Goal: Task Accomplishment & Management: Manage account settings

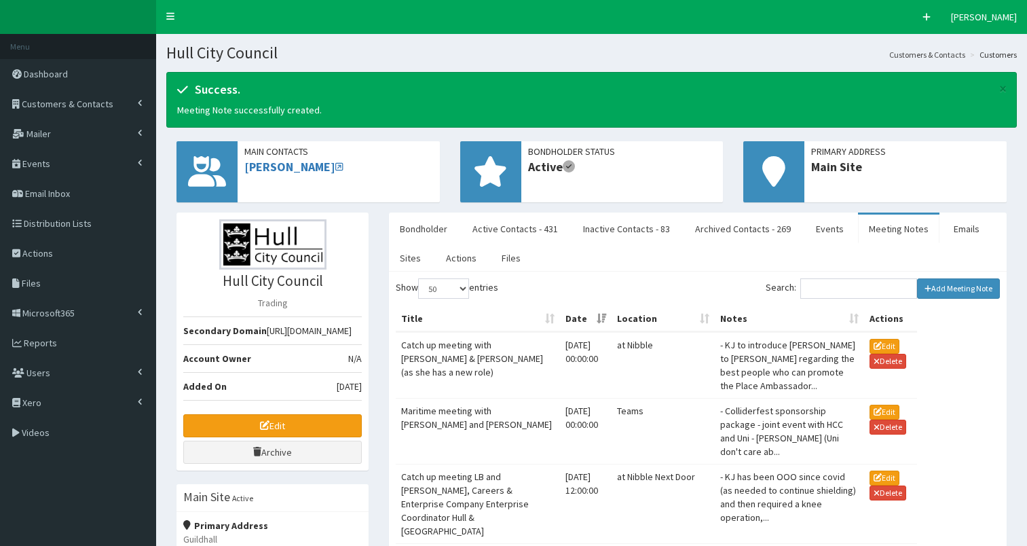
select select "50"
click at [74, 103] on span "Customers & Contacts" at bounding box center [68, 104] width 92 height 12
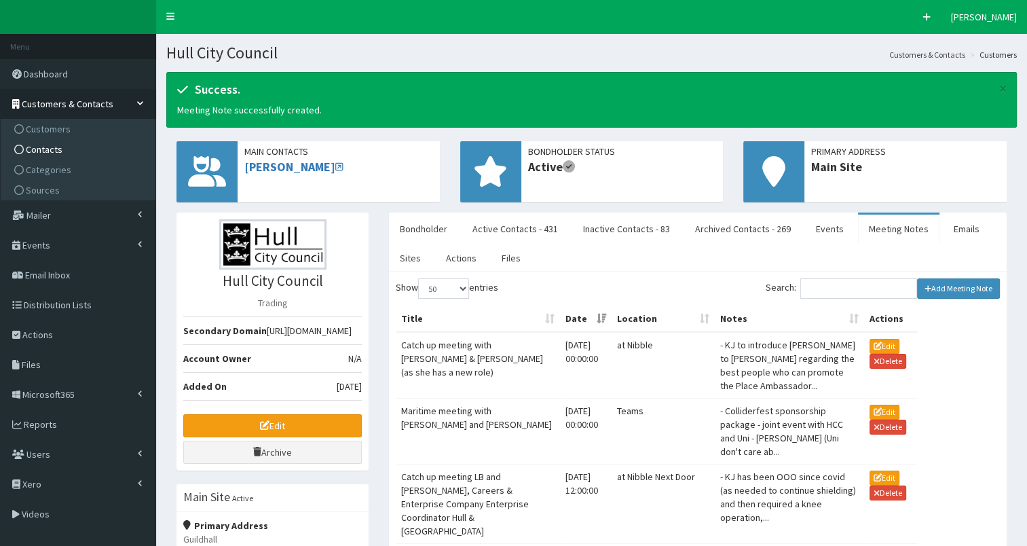
click at [73, 155] on link "Contacts" at bounding box center [79, 149] width 151 height 20
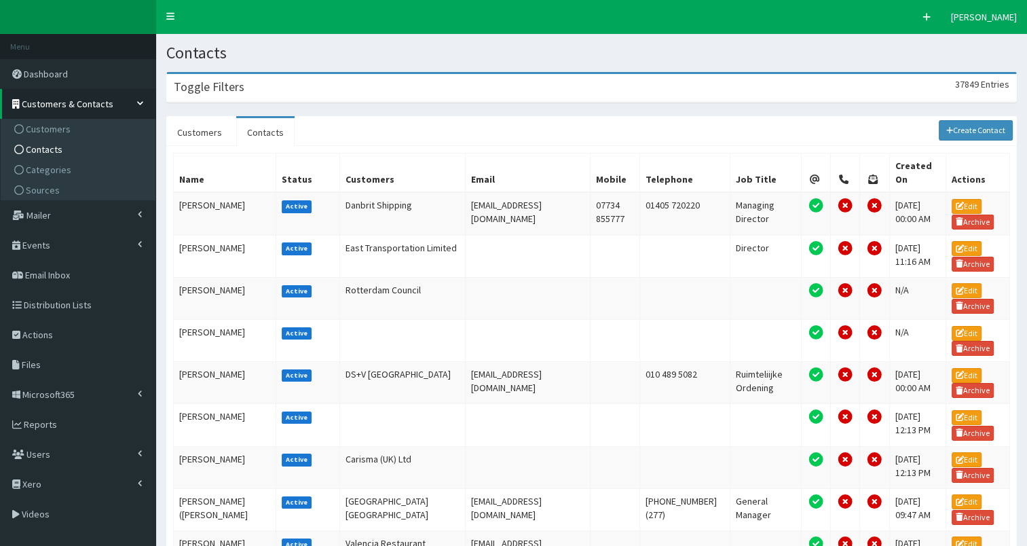
click at [406, 100] on div "Toggle Filters 37849 Entries" at bounding box center [591, 88] width 849 height 28
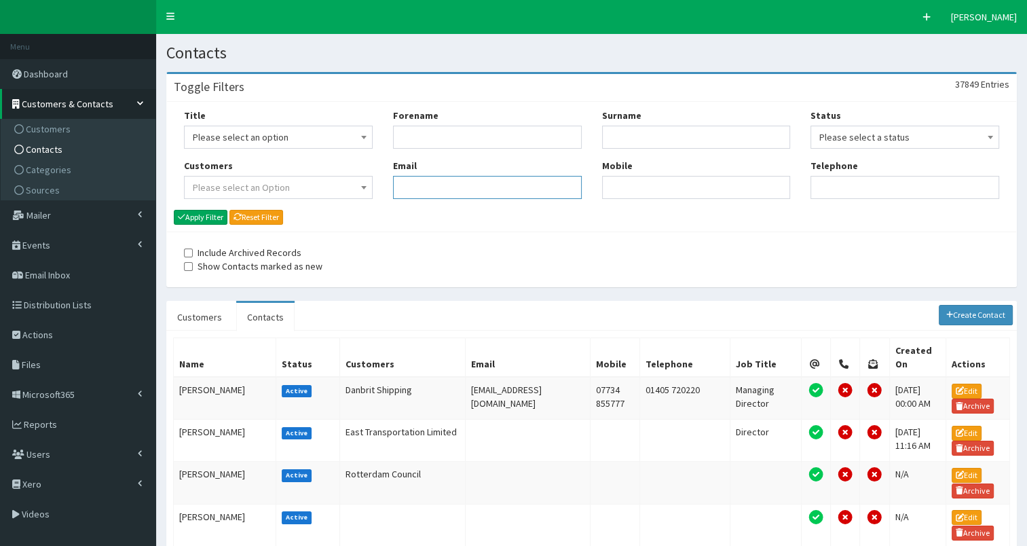
click at [421, 195] on input "Email" at bounding box center [487, 187] width 189 height 23
paste input "Jayne.Dobson@hullcc.gov.uk"
type input "Jayne.Dobson@hullcc.gov.uk"
click at [194, 216] on button "Apply Filter" at bounding box center [201, 217] width 54 height 15
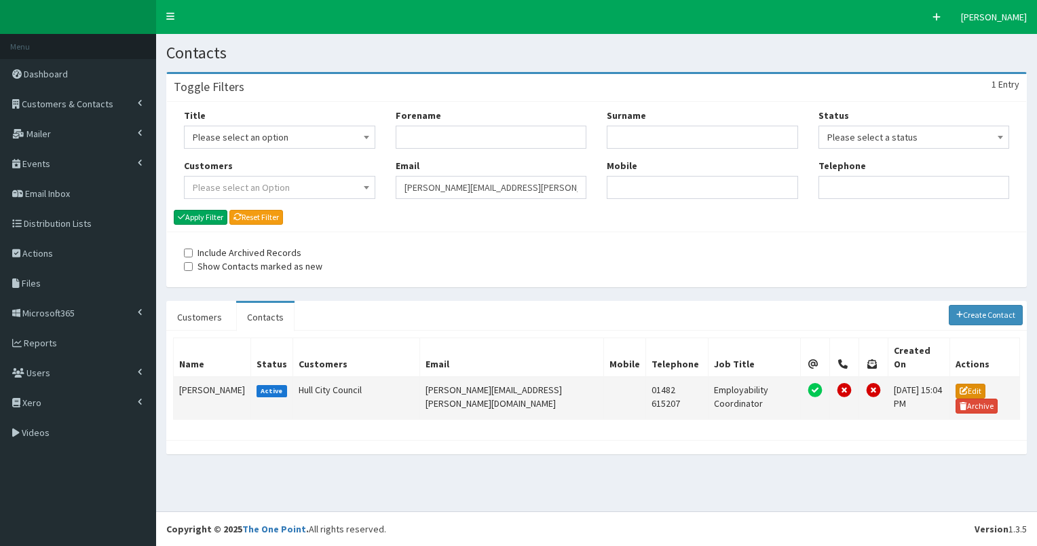
click at [961, 383] on link "Edit" at bounding box center [970, 390] width 30 height 15
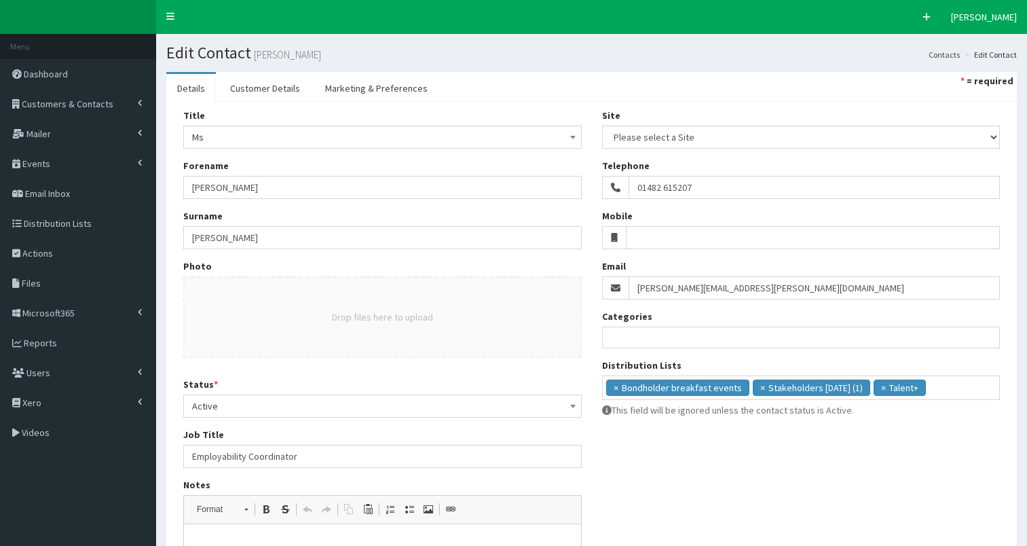
select select
click at [91, 102] on span "Customers & Contacts" at bounding box center [68, 104] width 92 height 12
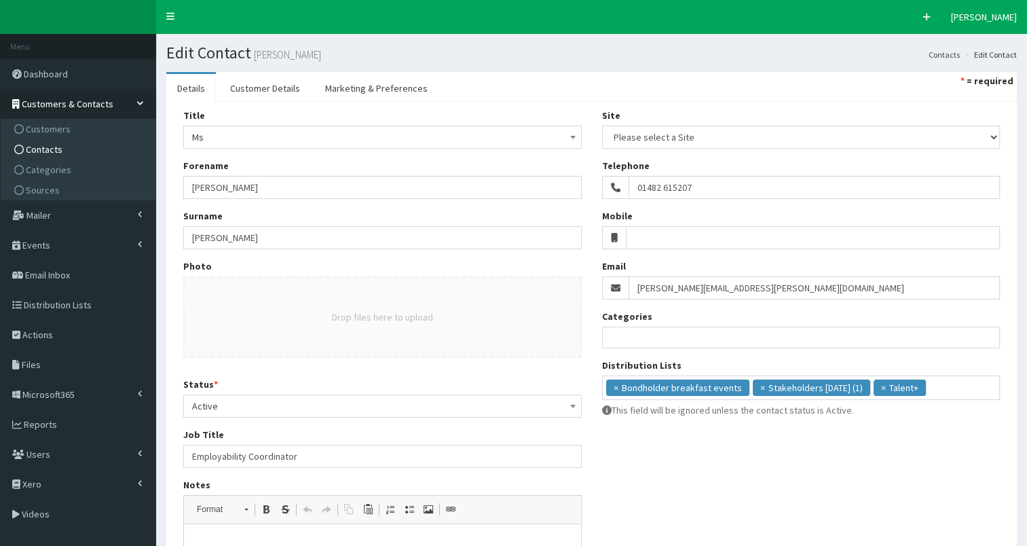
click at [85, 148] on link "Contacts" at bounding box center [79, 149] width 151 height 20
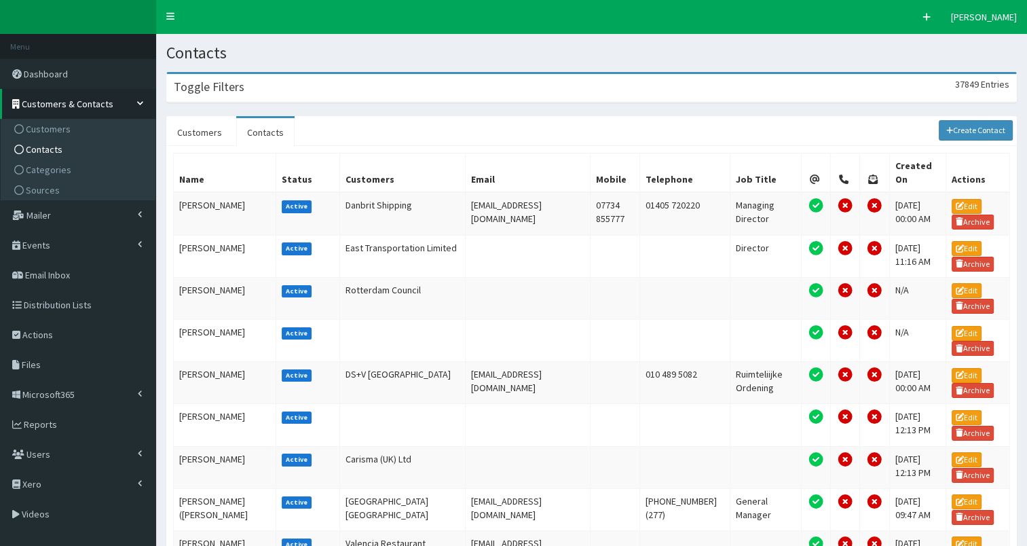
click at [307, 100] on div "Toggle Filters 37849 Entries" at bounding box center [591, 88] width 849 height 28
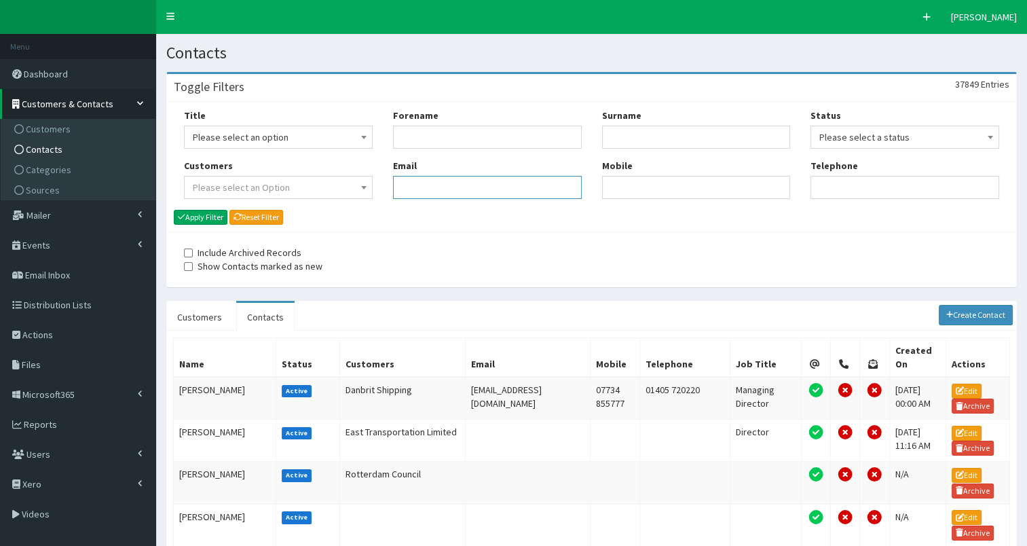
click at [438, 195] on input "Email" at bounding box center [487, 187] width 189 height 23
paste input ""Abi.bell@hullcc.gov.uk" <Abi.bell@hullcc.gov.uk>"
click at [424, 192] on input ""Abi.bell@hullcc.gov.uk" <Abi.bell@hullcc.gov.uk>" at bounding box center [487, 187] width 189 height 23
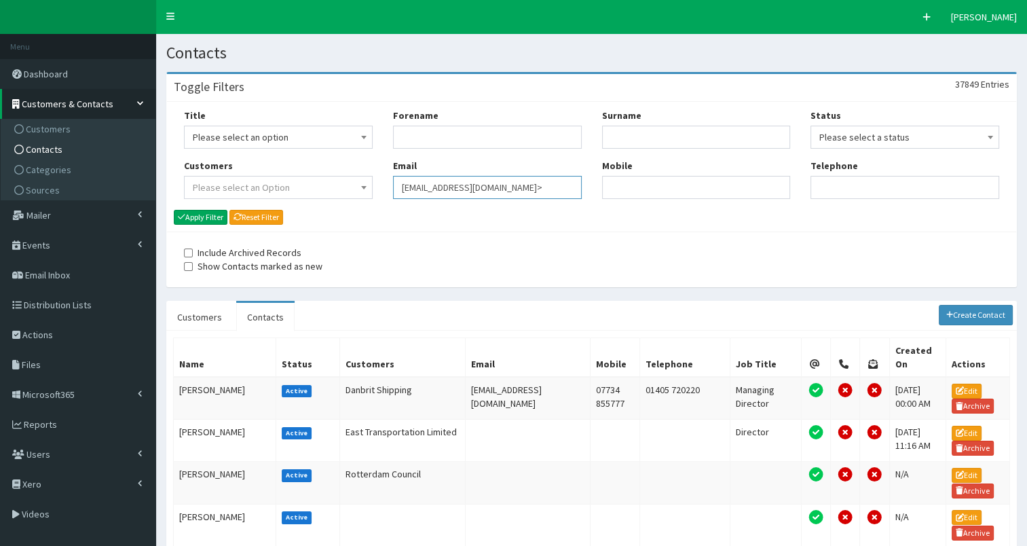
click at [491, 188] on input "Abi.bell@hullcc.gov.uk>" at bounding box center [487, 187] width 189 height 23
type input "[EMAIL_ADDRESS][DOMAIN_NAME]"
click at [210, 214] on button "Apply Filter" at bounding box center [201, 217] width 54 height 15
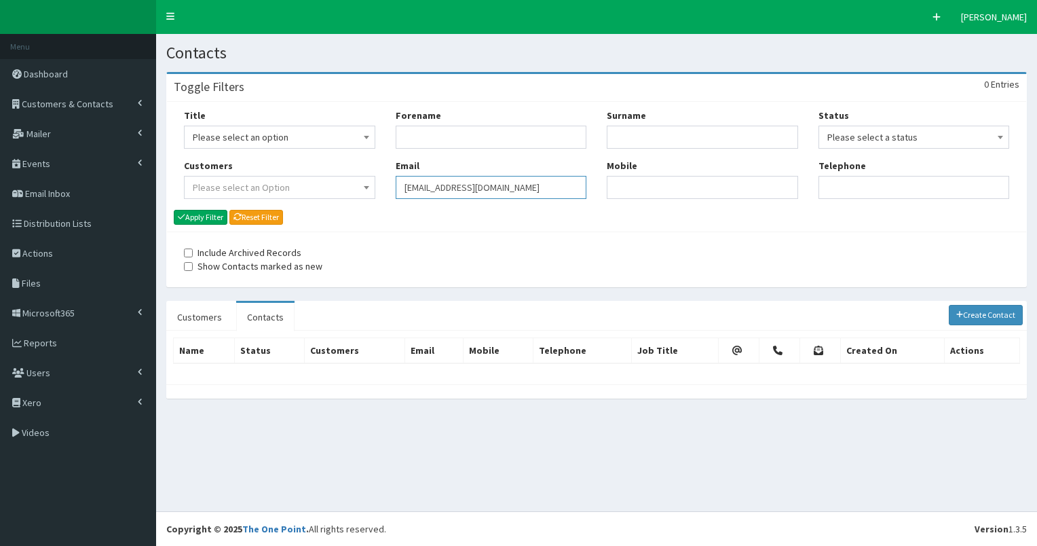
drag, startPoint x: 406, startPoint y: 187, endPoint x: 560, endPoint y: 181, distance: 154.1
click at [560, 181] on input "[EMAIL_ADDRESS][DOMAIN_NAME]" at bounding box center [491, 187] width 191 height 23
click at [205, 216] on button "Apply Filter" at bounding box center [201, 217] width 54 height 15
click at [85, 111] on link "Customers & Contacts" at bounding box center [78, 104] width 156 height 30
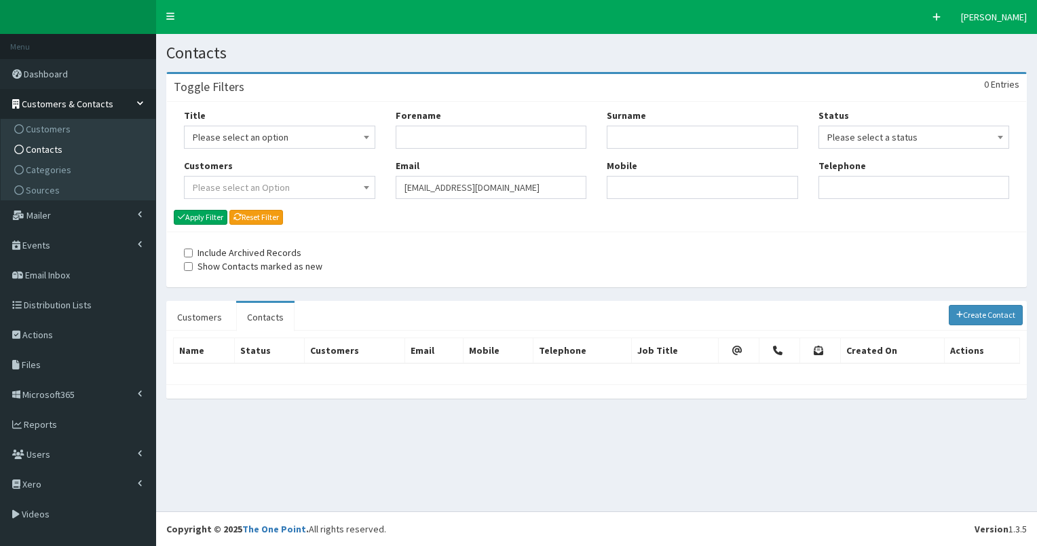
click at [85, 150] on link "Contacts" at bounding box center [79, 149] width 151 height 20
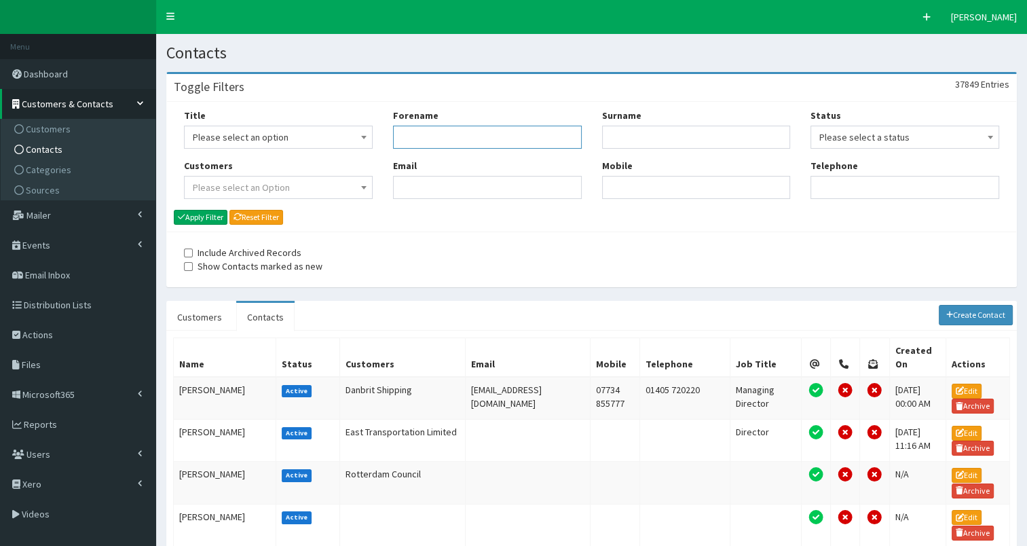
click at [415, 141] on input "Forename" at bounding box center [487, 137] width 189 height 23
type input "abi"
type input "bell"
click at [202, 214] on button "Apply Filter" at bounding box center [201, 217] width 54 height 15
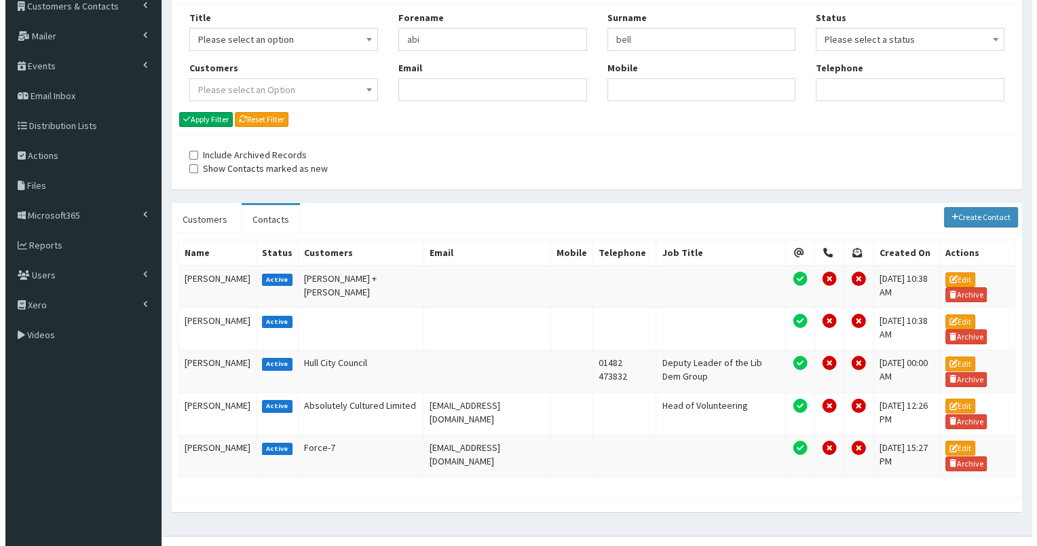
scroll to position [114, 0]
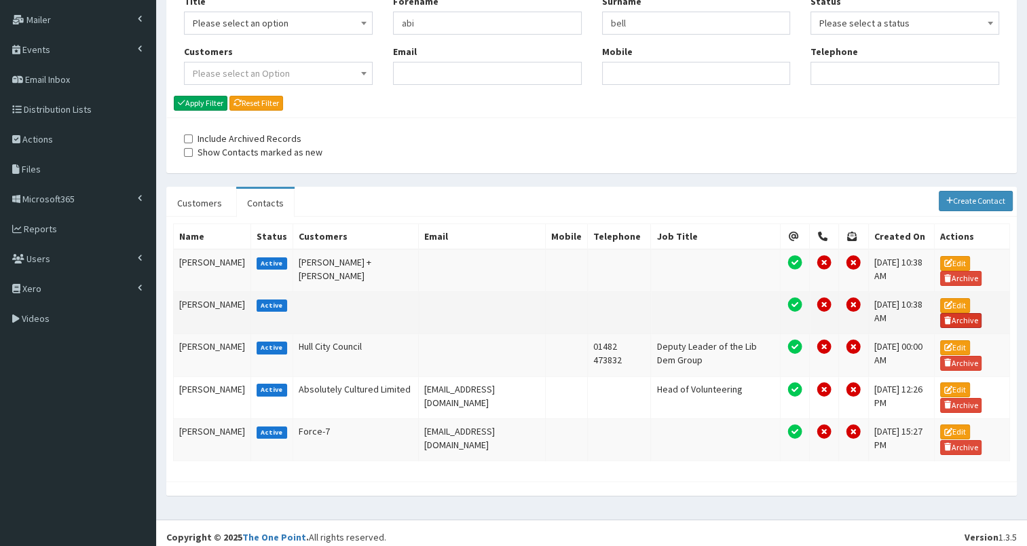
click at [961, 315] on link "Archive" at bounding box center [961, 320] width 42 height 15
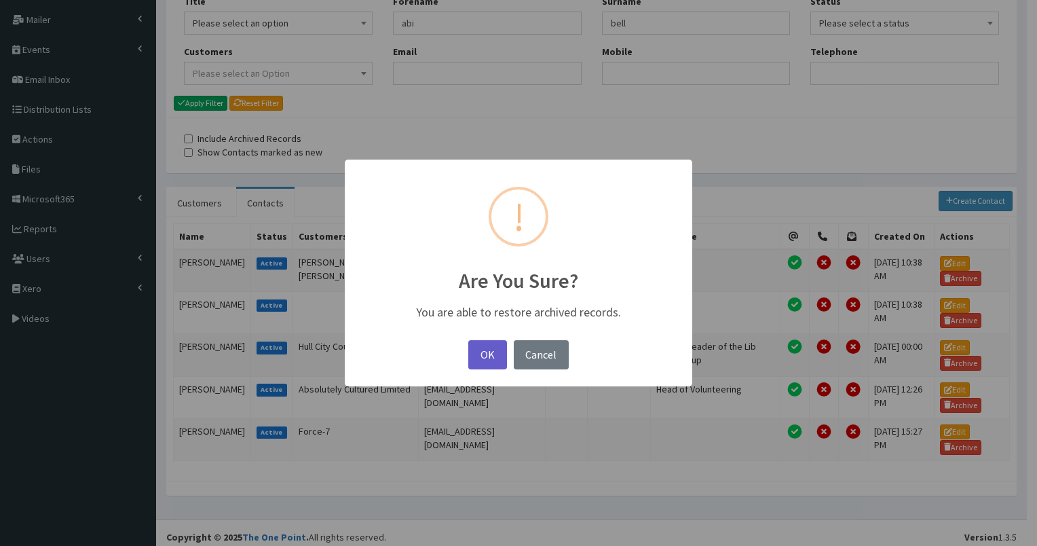
click at [482, 350] on button "OK" at bounding box center [487, 354] width 38 height 29
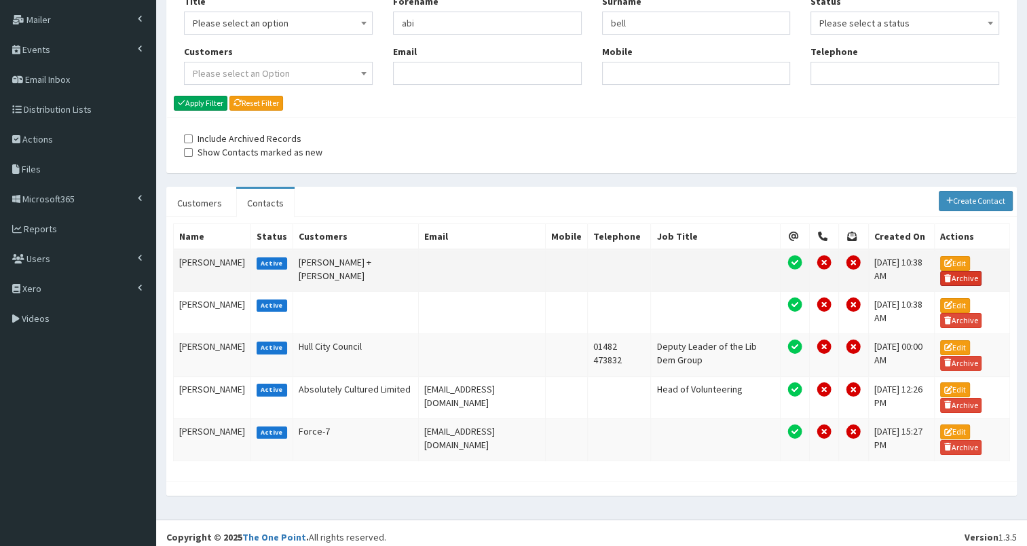
click at [953, 274] on body "F Pr \Toggle navigation Quick Create Leahann Barnes Leahann Barnes Member since…" at bounding box center [513, 220] width 1027 height 668
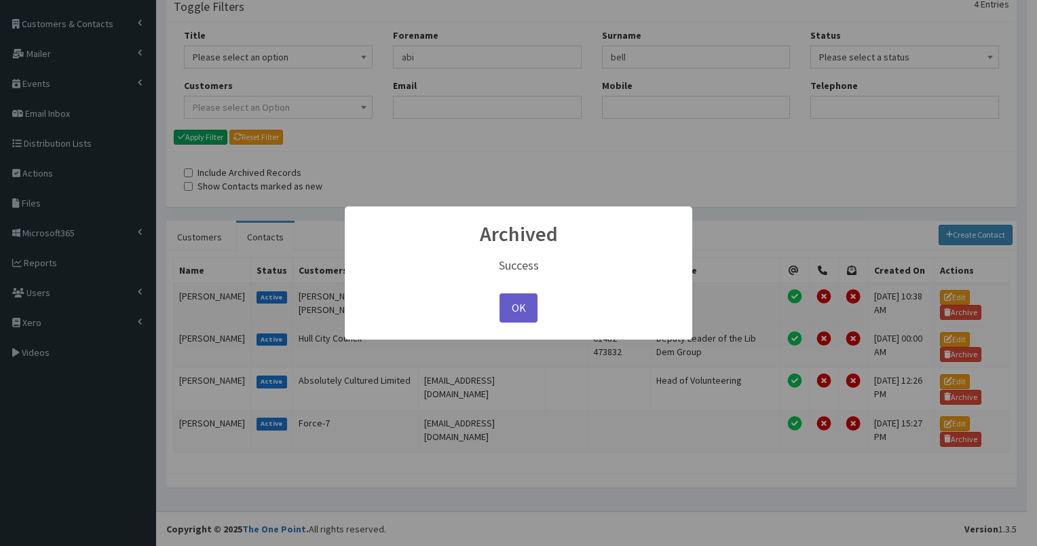
click at [524, 303] on button "OK" at bounding box center [518, 307] width 38 height 29
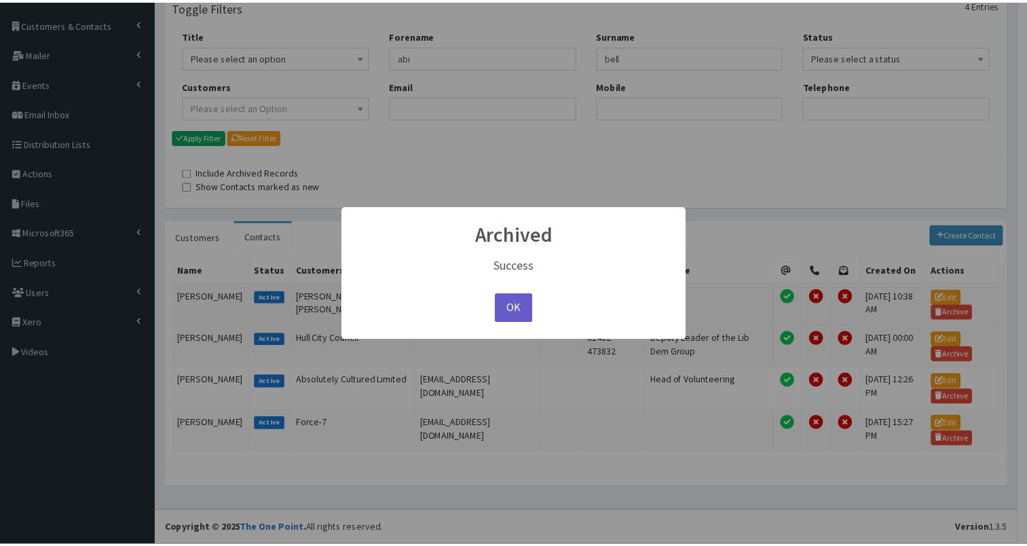
scroll to position [73, 0]
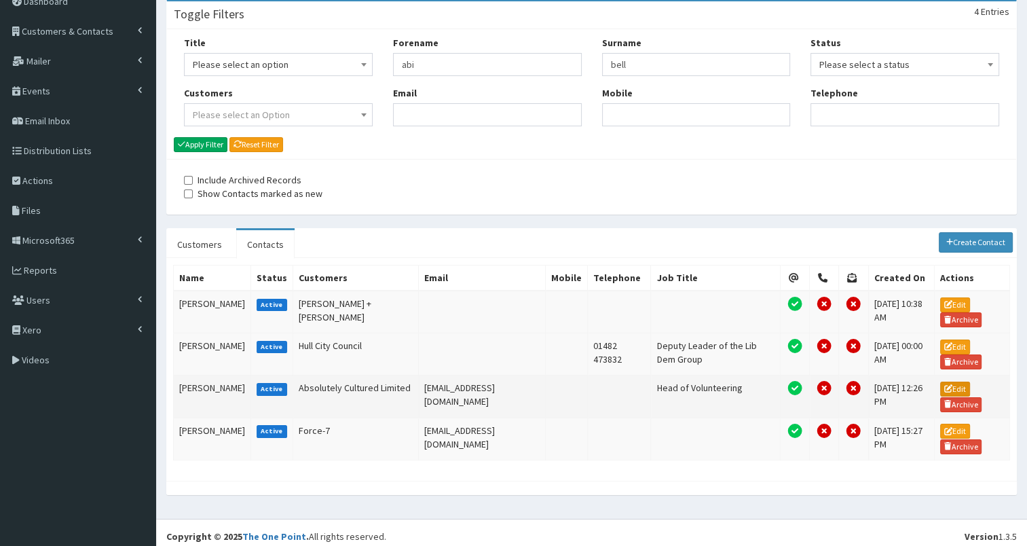
click at [953, 381] on link "Edit" at bounding box center [955, 388] width 30 height 15
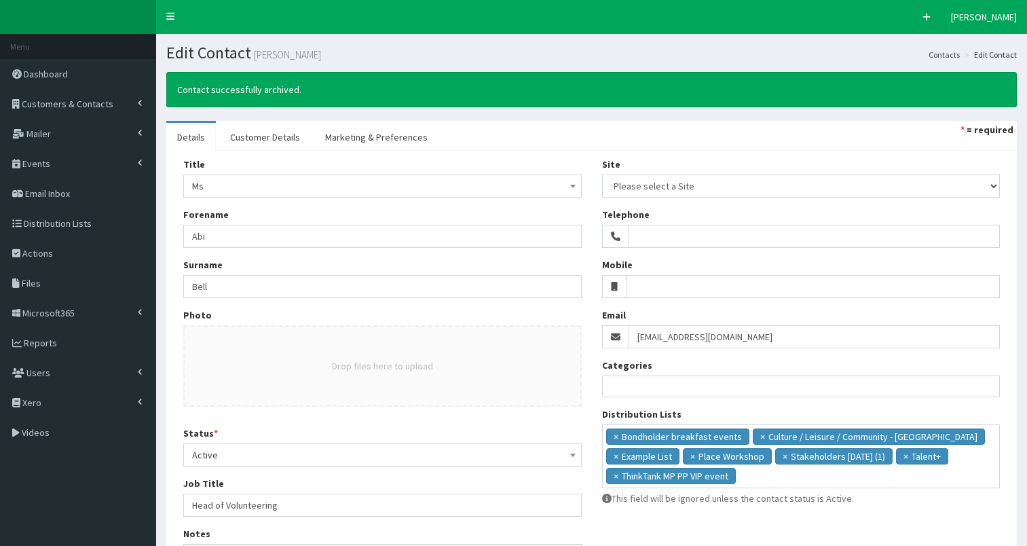
select select
click at [263, 138] on link "Customer Details" at bounding box center [265, 137] width 92 height 28
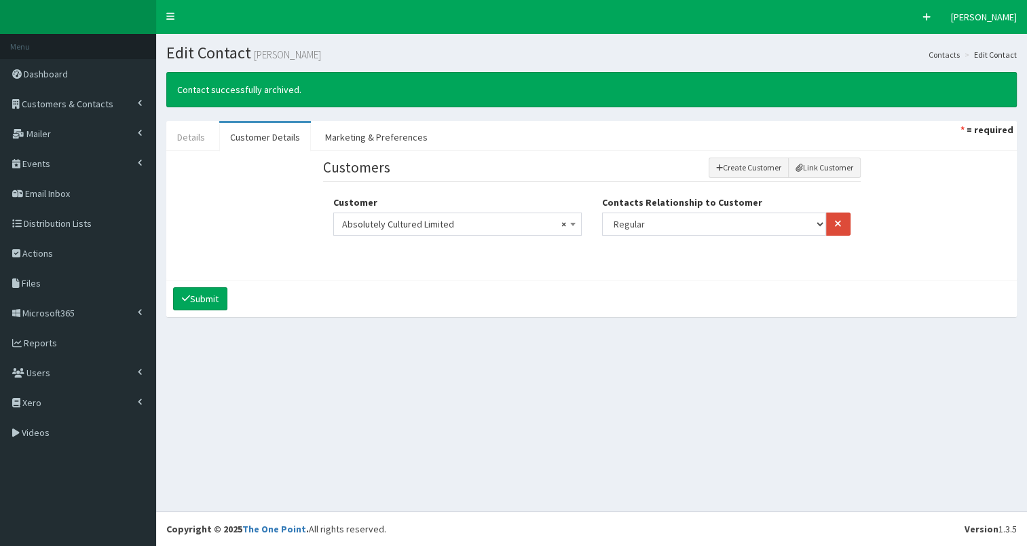
click at [182, 140] on link "Details" at bounding box center [191, 137] width 50 height 28
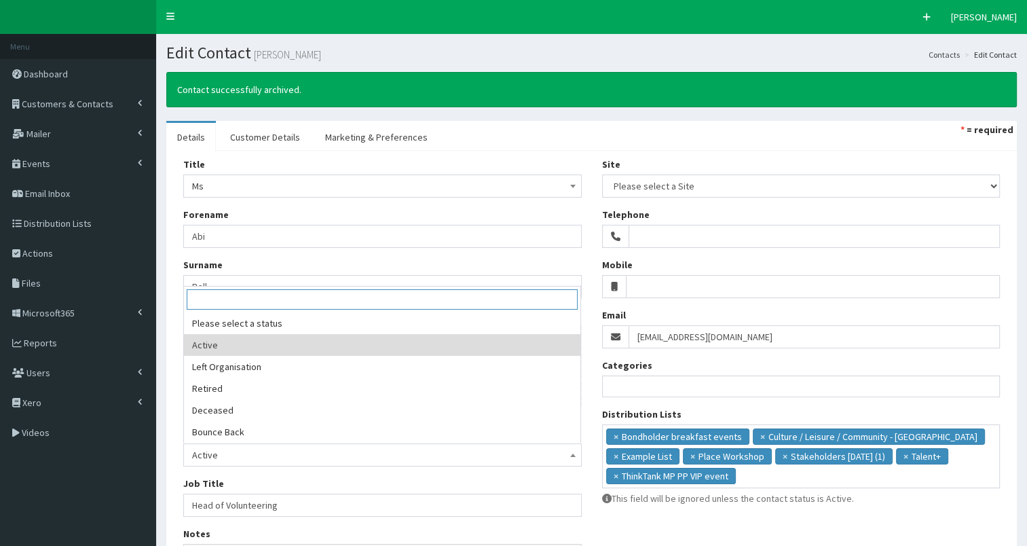
click at [383, 447] on span "Active" at bounding box center [382, 454] width 381 height 19
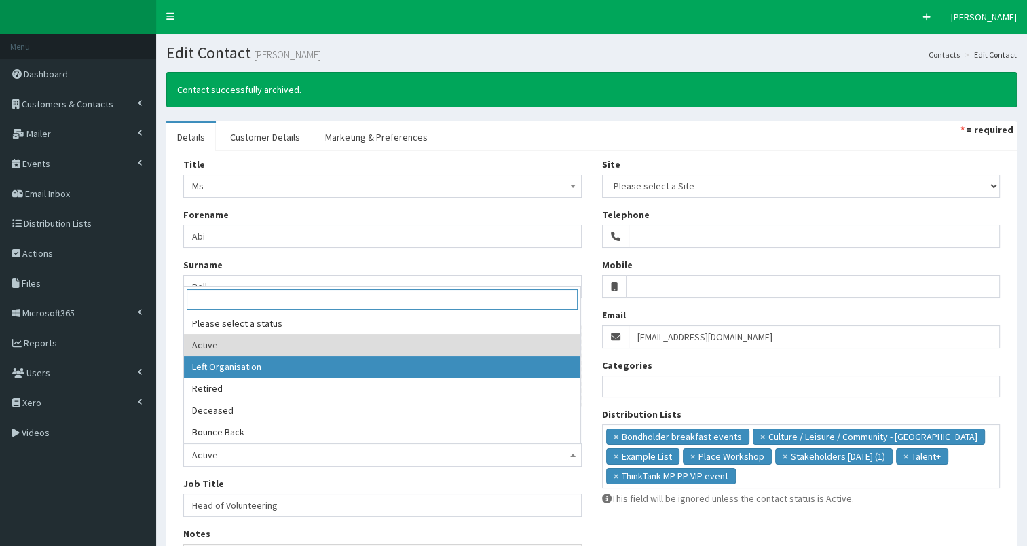
select select "2"
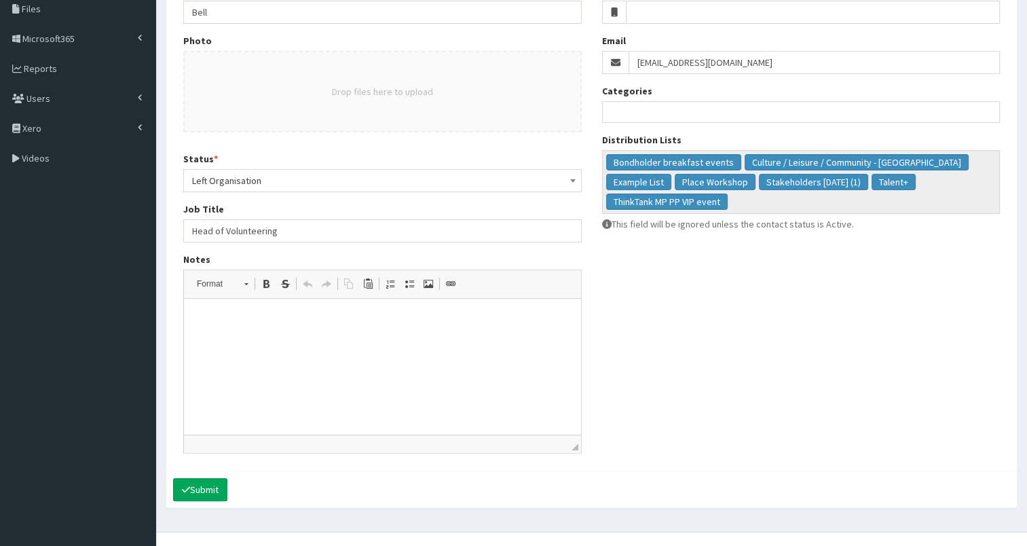
scroll to position [286, 0]
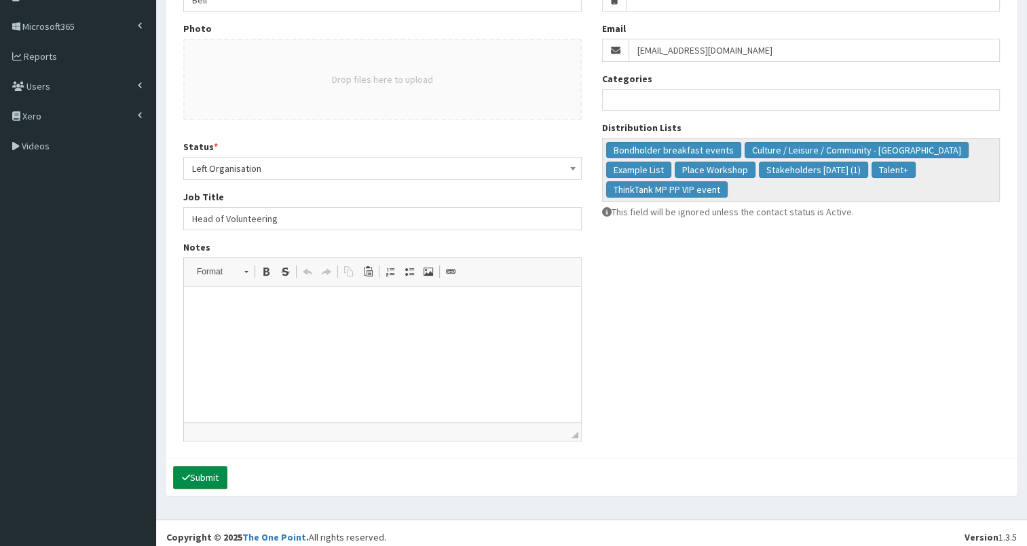
click at [211, 476] on button "Submit" at bounding box center [200, 476] width 54 height 23
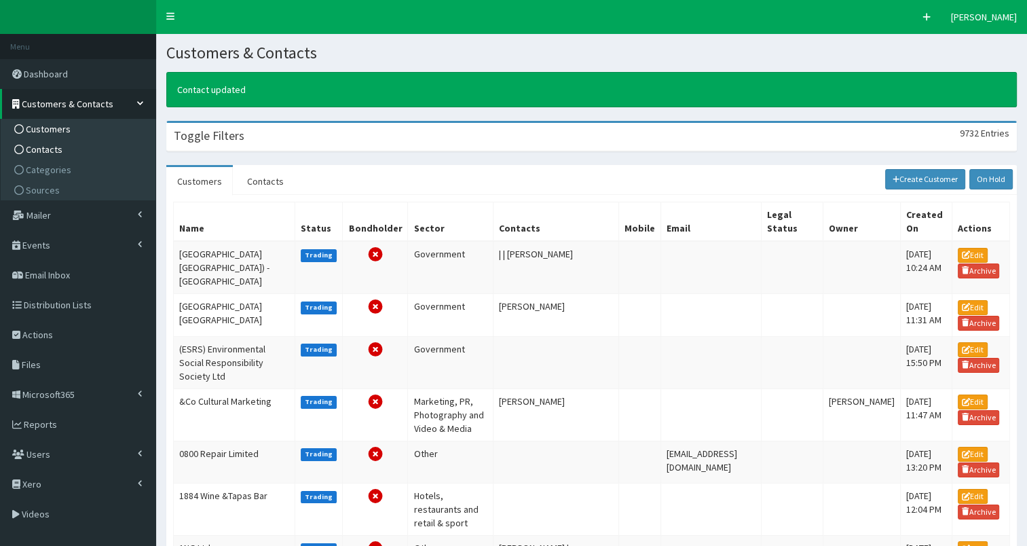
click at [84, 150] on link "Contacts" at bounding box center [79, 149] width 151 height 20
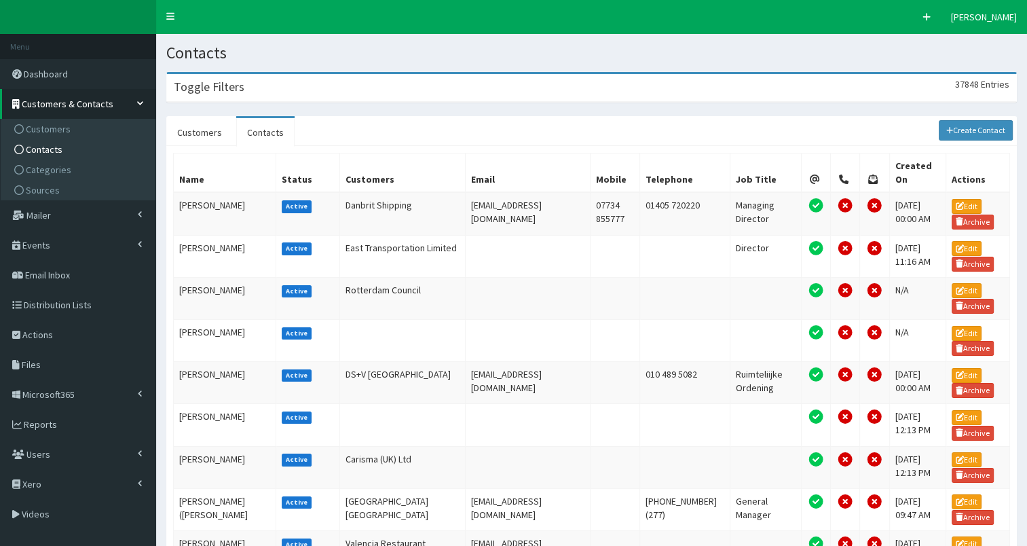
click at [353, 91] on div "Toggle Filters 37848 Entries" at bounding box center [591, 88] width 849 height 28
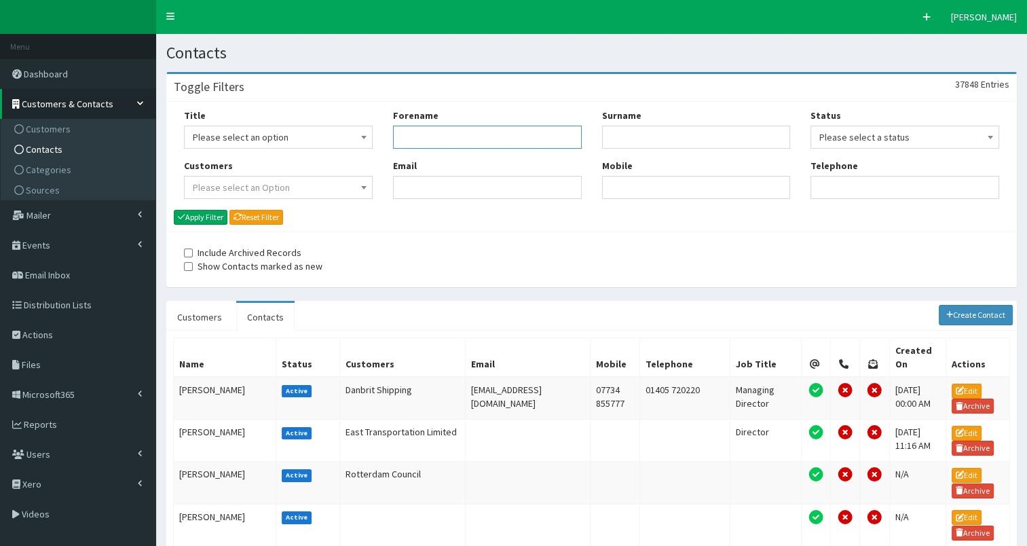
click at [423, 138] on input "Forename" at bounding box center [487, 137] width 189 height 23
type input "abi"
type input "bell"
click at [187, 222] on button "Apply Filter" at bounding box center [201, 217] width 54 height 15
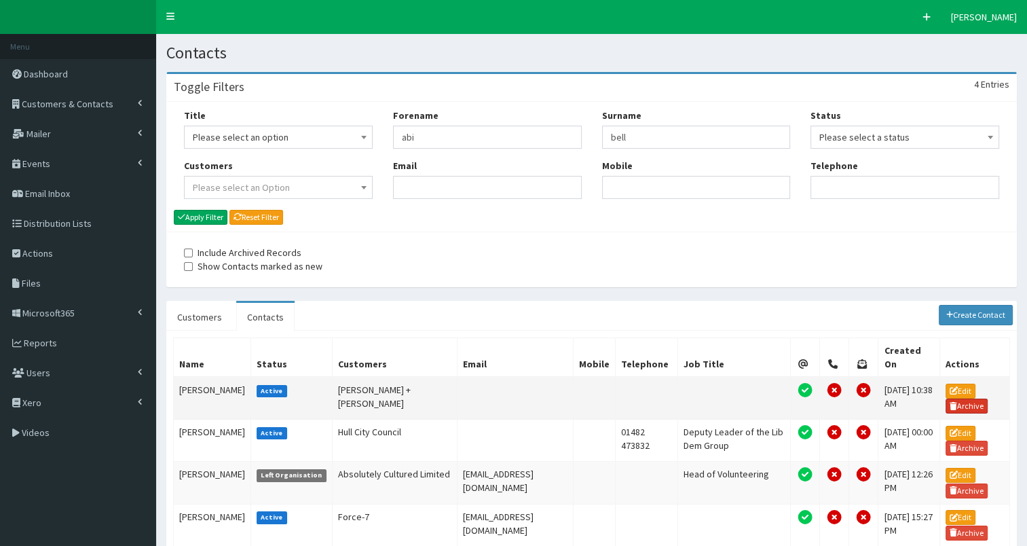
click at [957, 398] on link "Archive" at bounding box center [966, 405] width 42 height 15
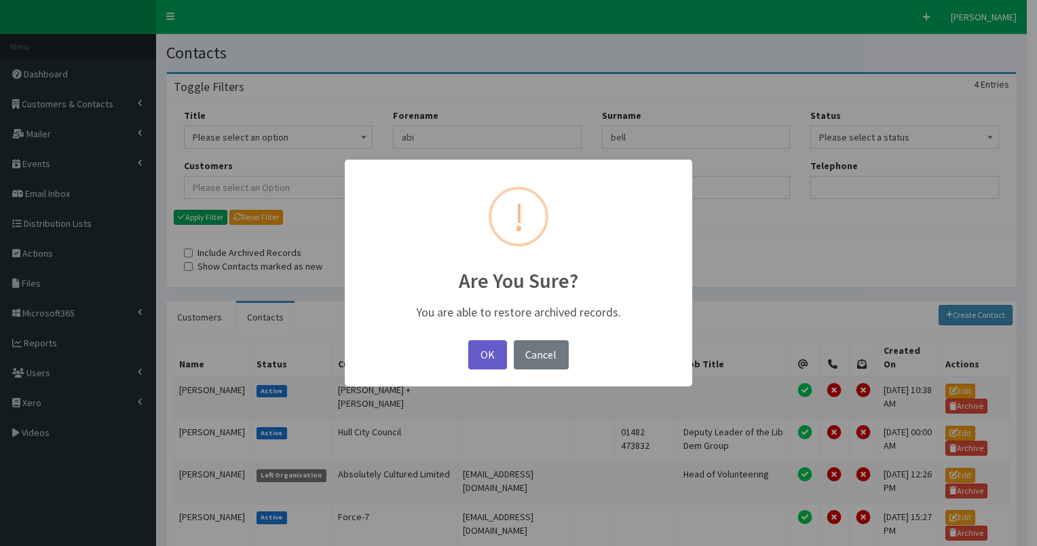
click at [489, 350] on button "OK" at bounding box center [487, 354] width 38 height 29
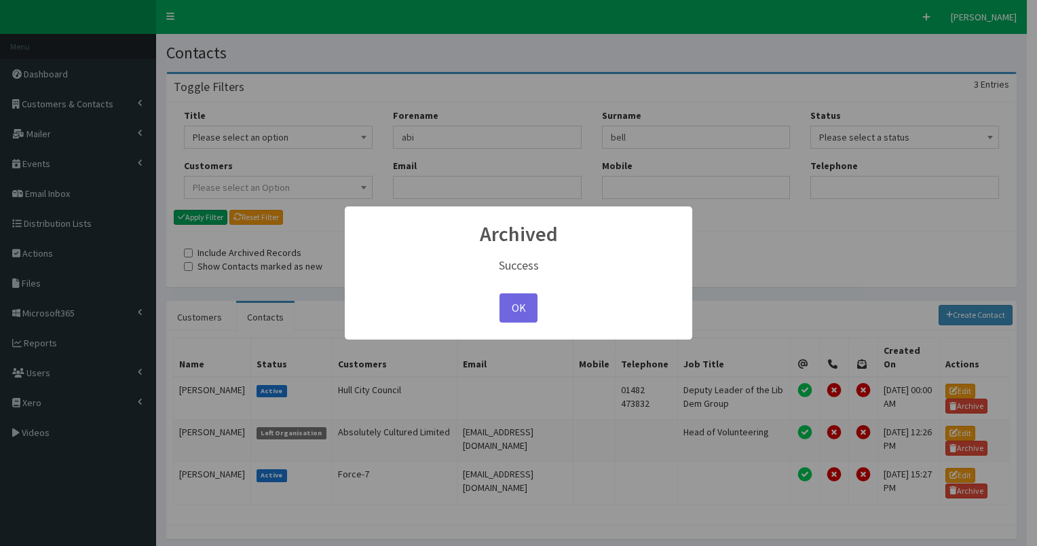
click at [959, 456] on div "× Archived Success OK No Cancel" at bounding box center [518, 273] width 1037 height 546
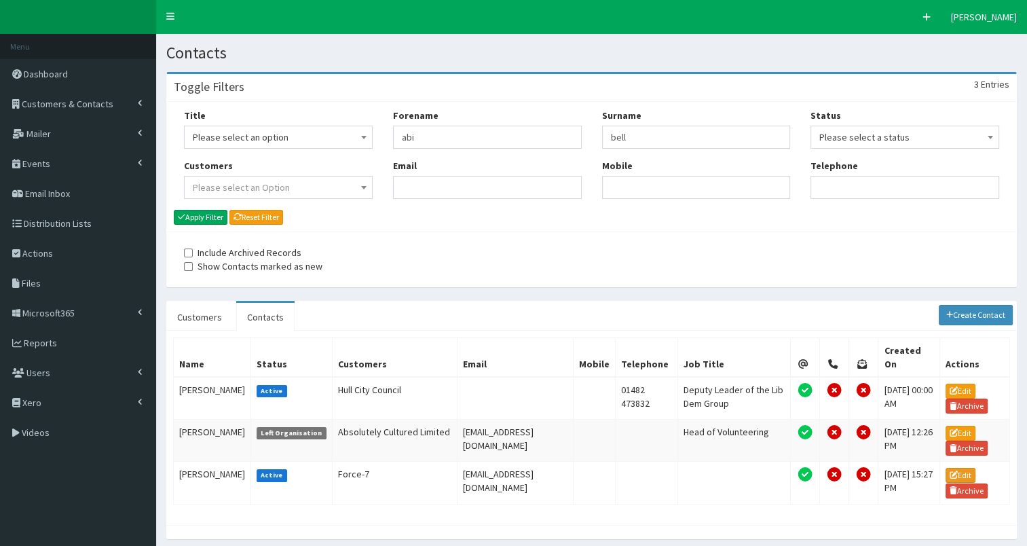
click at [959, 467] on link "Edit" at bounding box center [960, 474] width 30 height 15
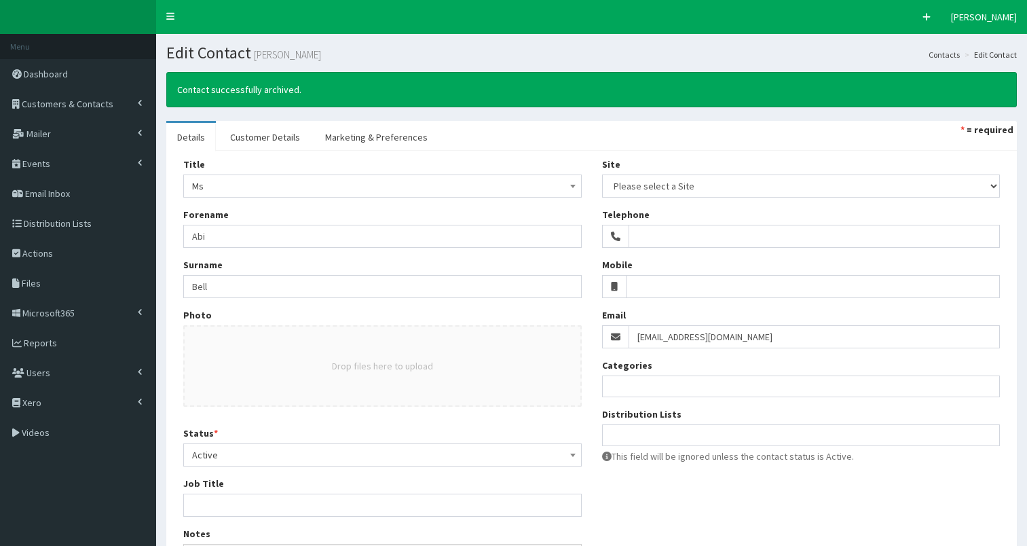
select select
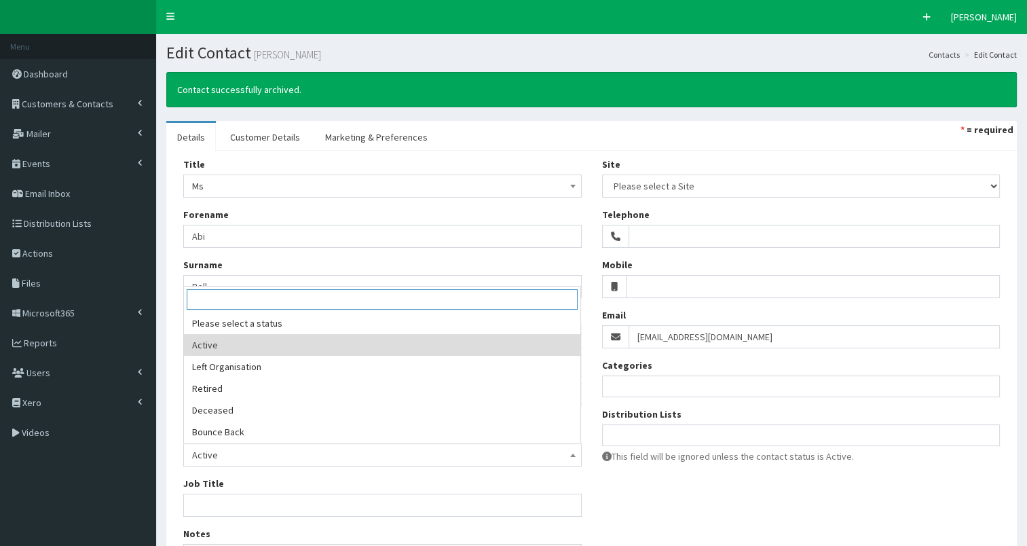
click at [287, 453] on span "Active" at bounding box center [382, 454] width 381 height 19
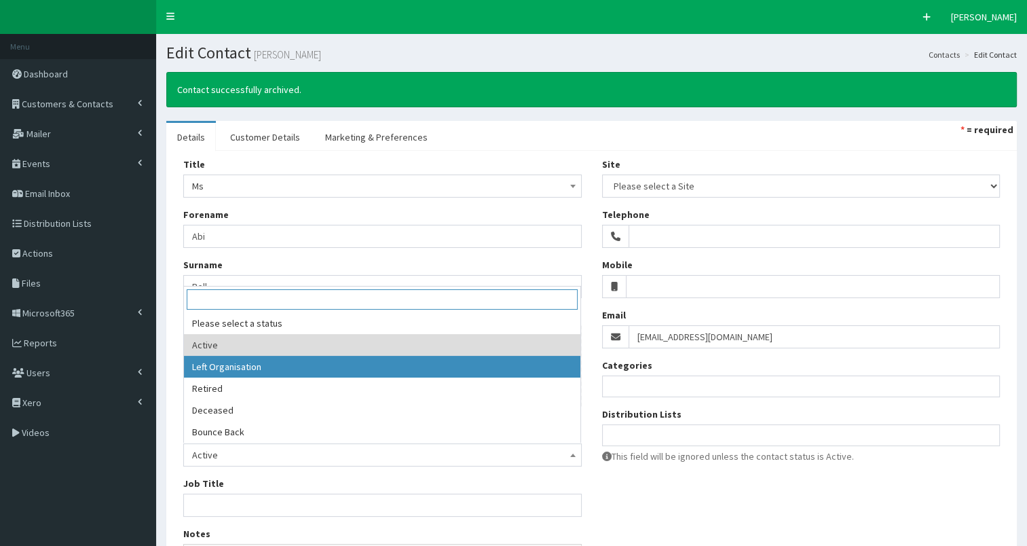
select select "2"
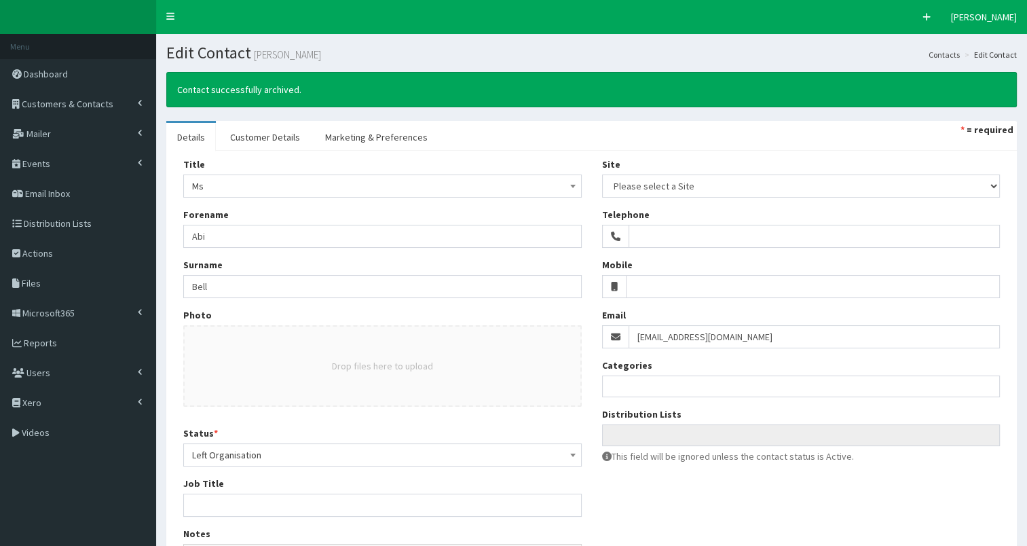
scroll to position [252, 0]
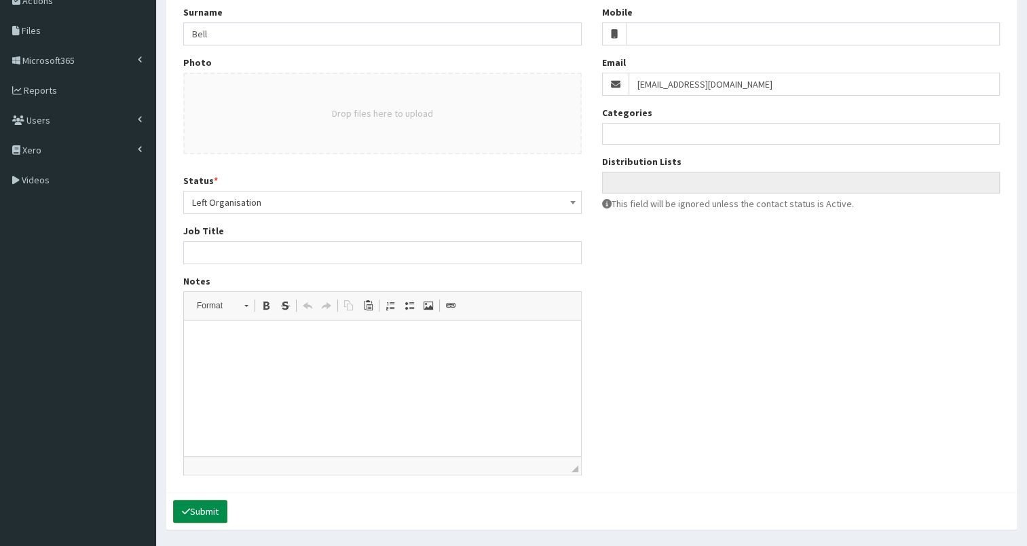
click at [201, 510] on button "Submit" at bounding box center [200, 510] width 54 height 23
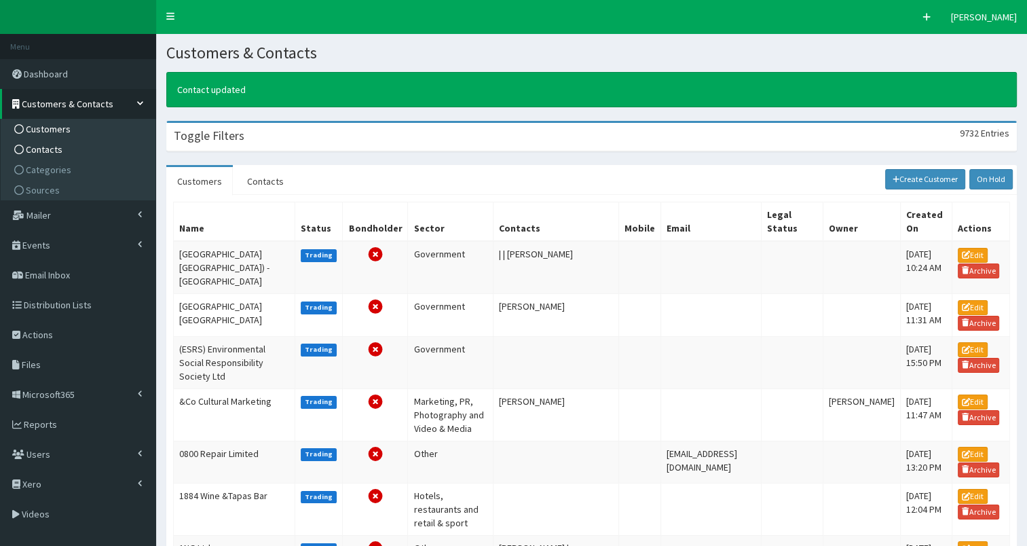
click at [53, 147] on span "Contacts" at bounding box center [44, 149] width 37 height 12
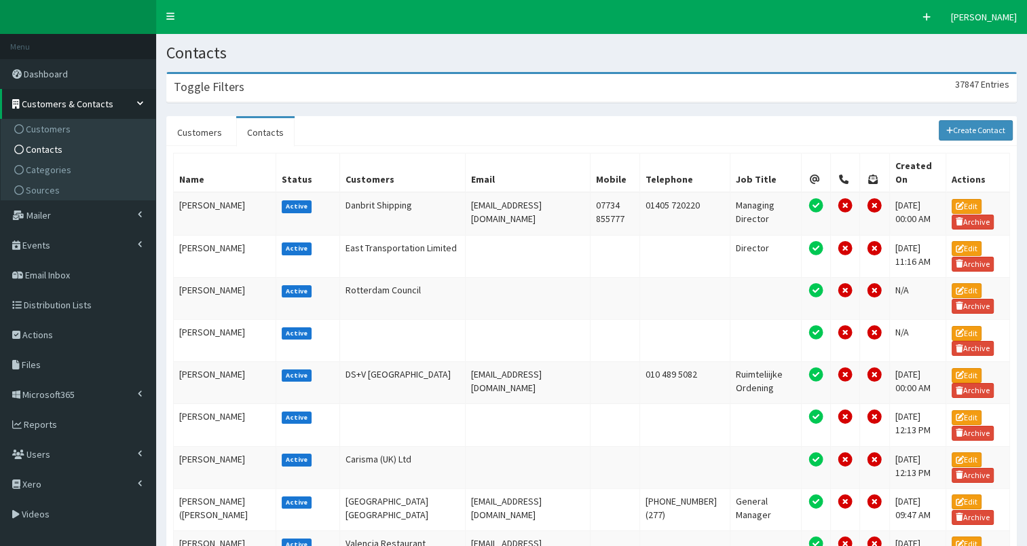
click at [318, 87] on div "Toggle Filters 37847 Entries" at bounding box center [591, 88] width 849 height 28
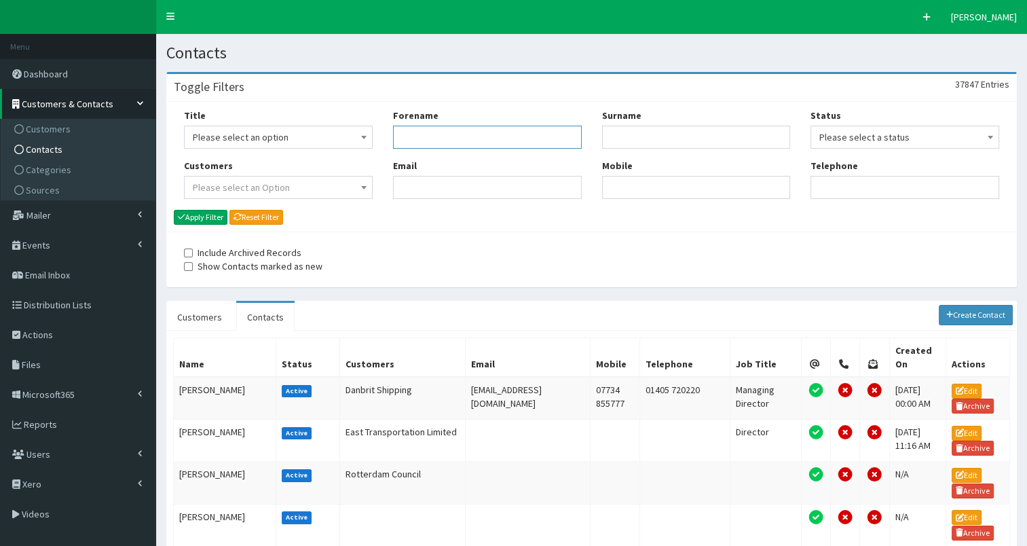
click at [414, 142] on input "Forename" at bounding box center [487, 137] width 189 height 23
type input "abi"
type input "bell"
click at [199, 213] on button "Apply Filter" at bounding box center [201, 217] width 54 height 15
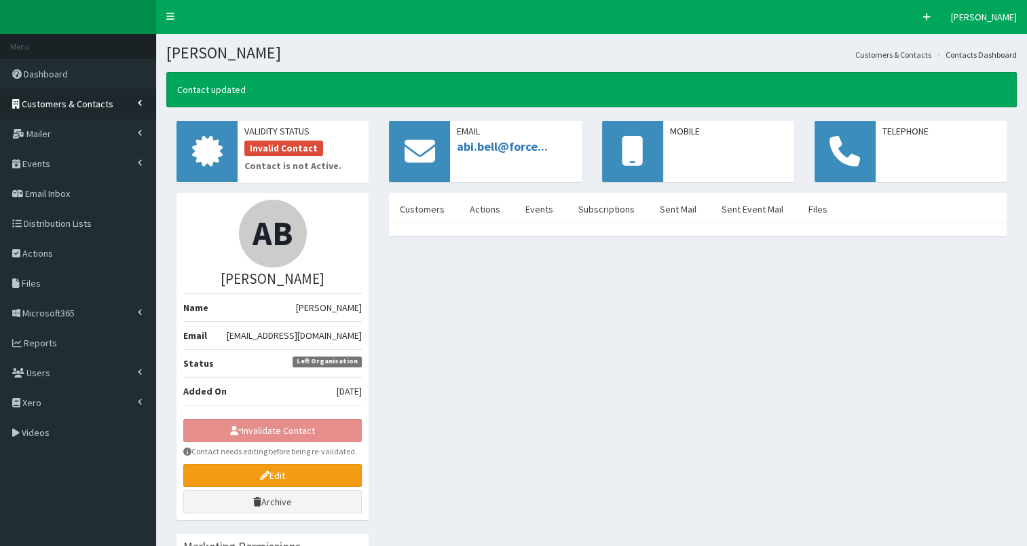
click at [72, 106] on span "Customers & Contacts" at bounding box center [68, 104] width 92 height 12
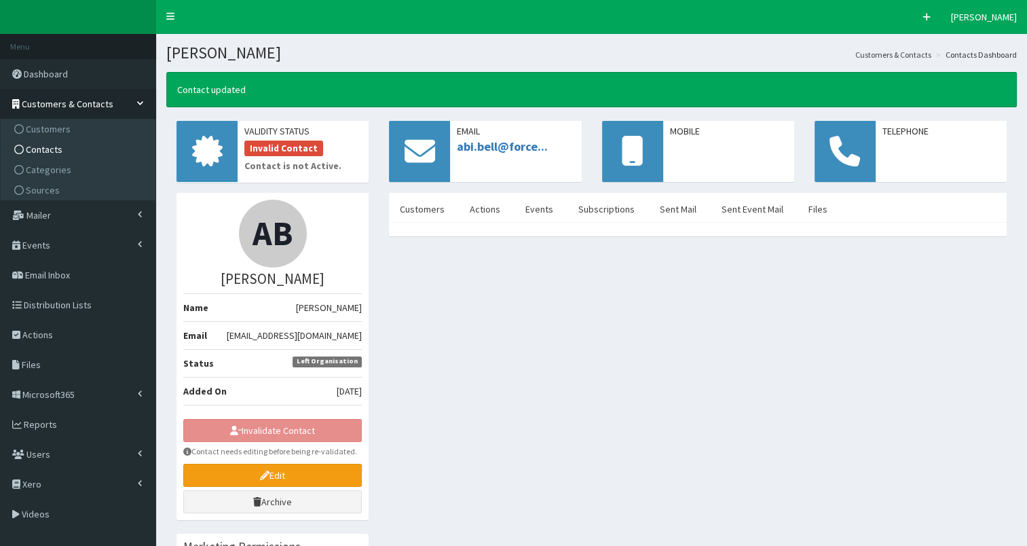
click at [71, 153] on link "Contacts" at bounding box center [79, 149] width 151 height 20
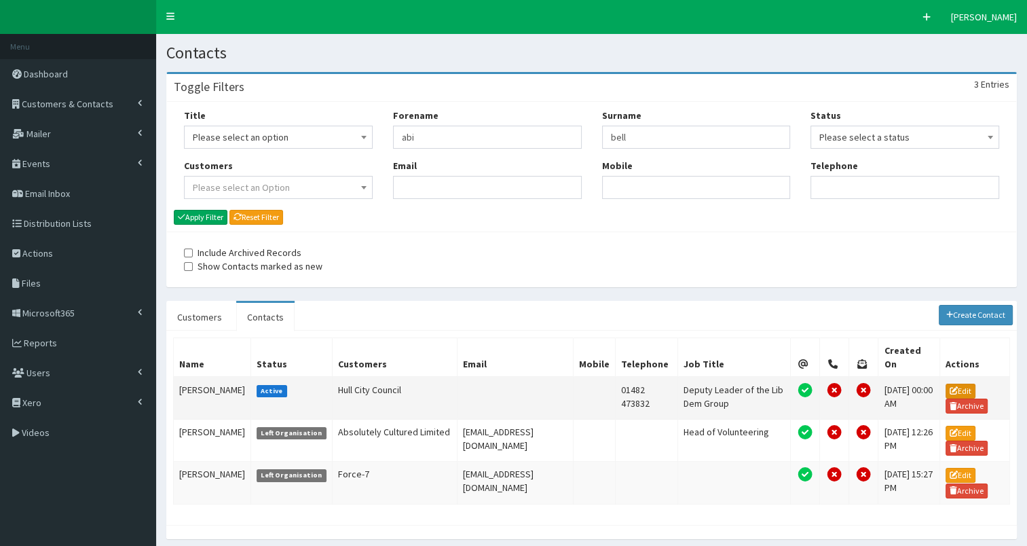
click at [962, 383] on link "Edit" at bounding box center [960, 390] width 30 height 15
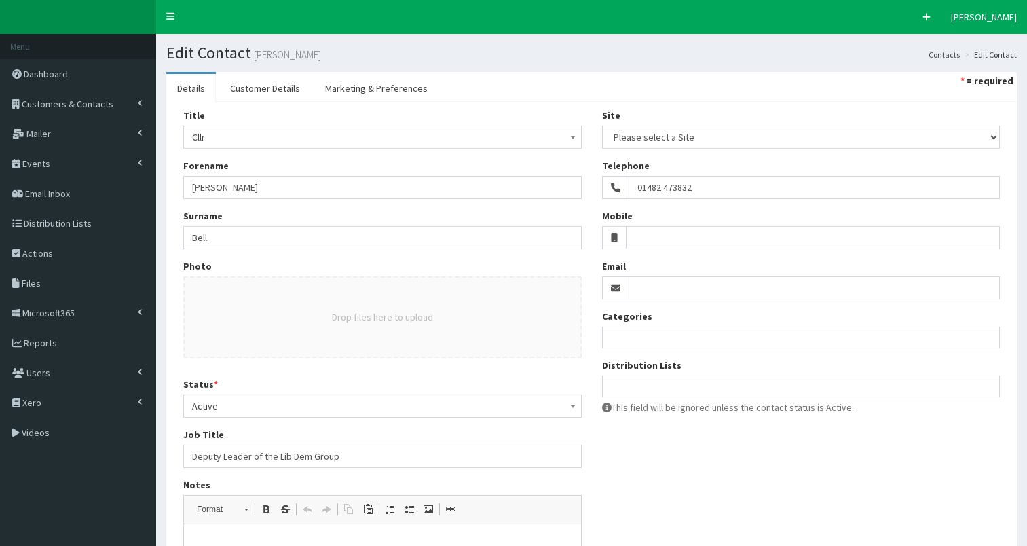
select select
click at [373, 408] on span "Active" at bounding box center [382, 405] width 381 height 19
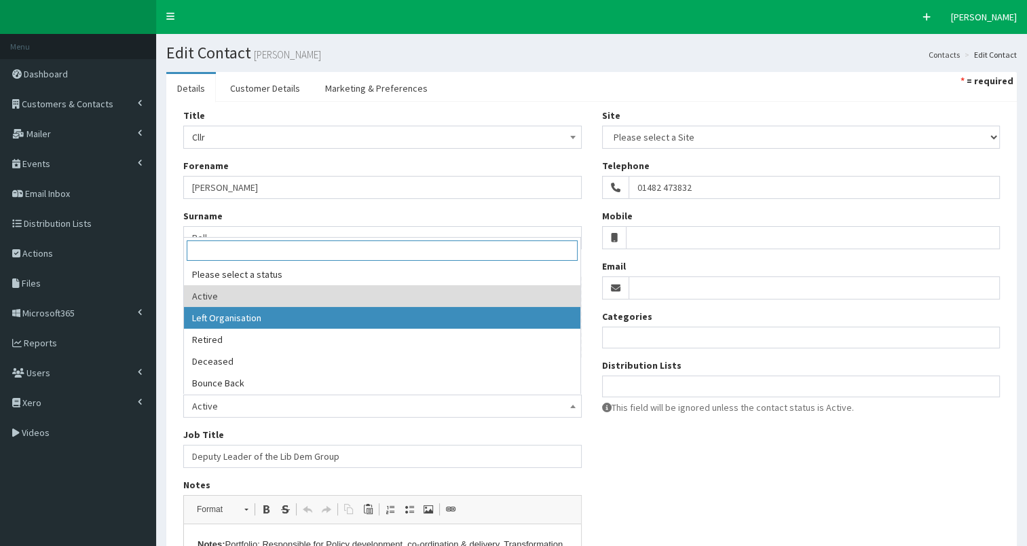
select select "2"
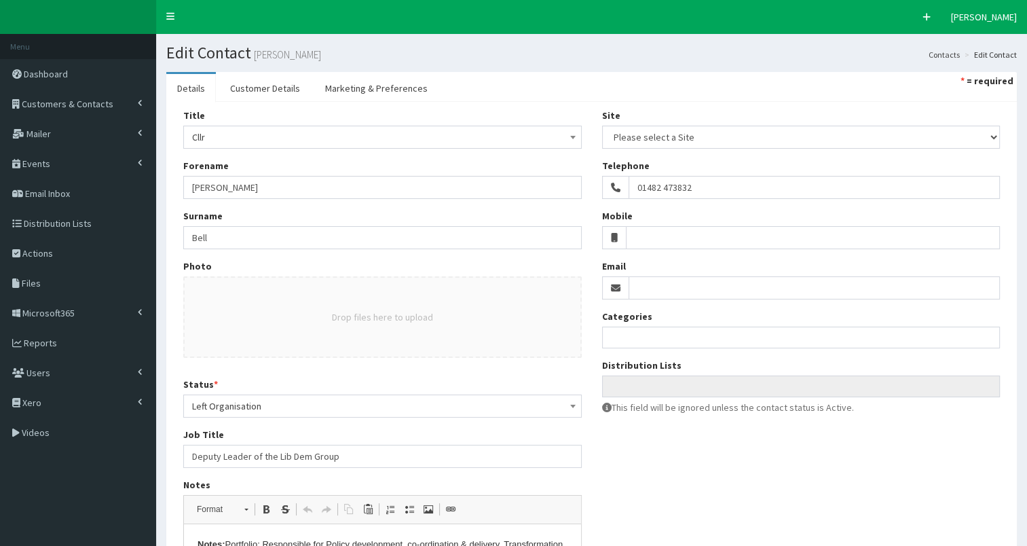
scroll to position [244, 0]
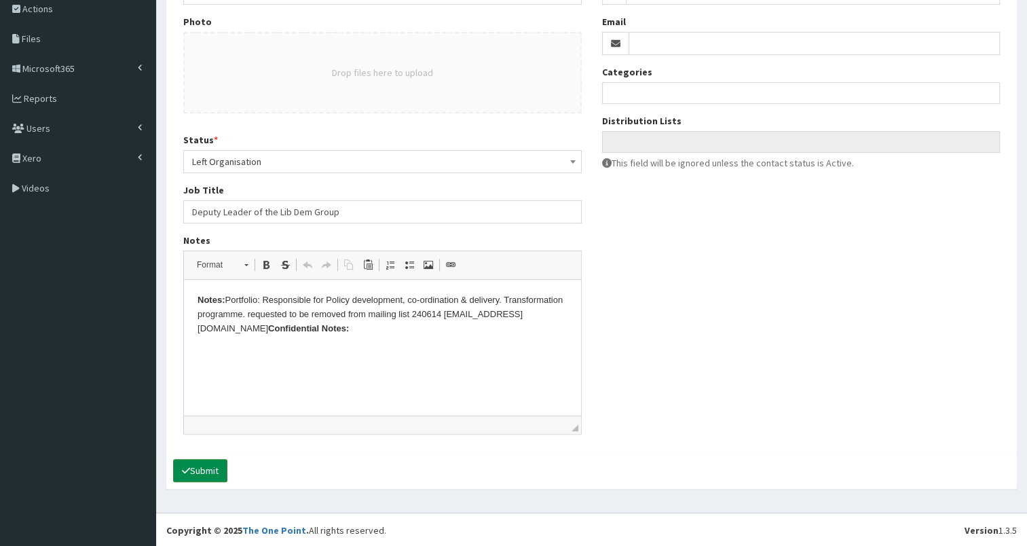
click at [200, 467] on button "Submit" at bounding box center [200, 470] width 54 height 23
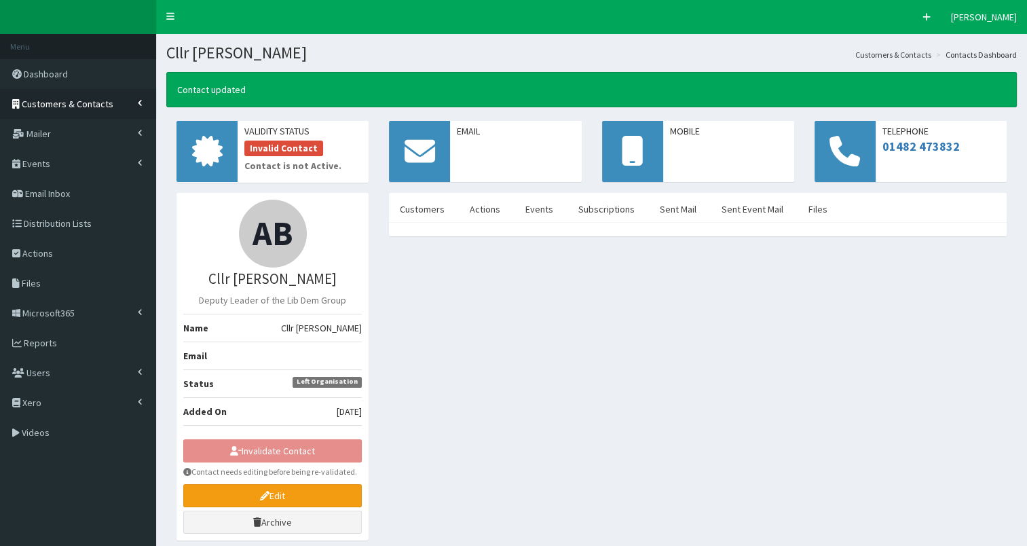
click at [81, 111] on link "Customers & Contacts" at bounding box center [78, 104] width 156 height 30
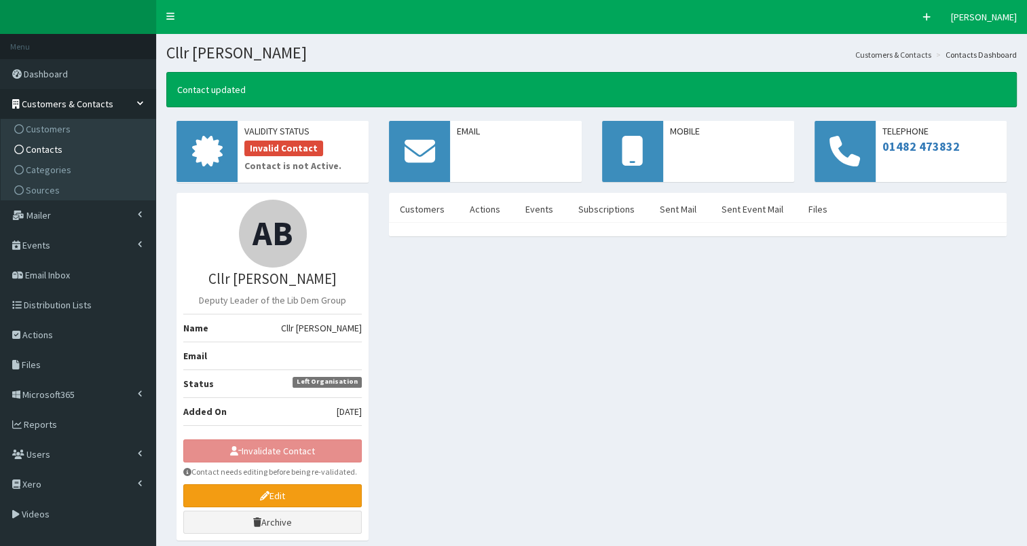
click at [76, 152] on link "Contacts" at bounding box center [79, 149] width 151 height 20
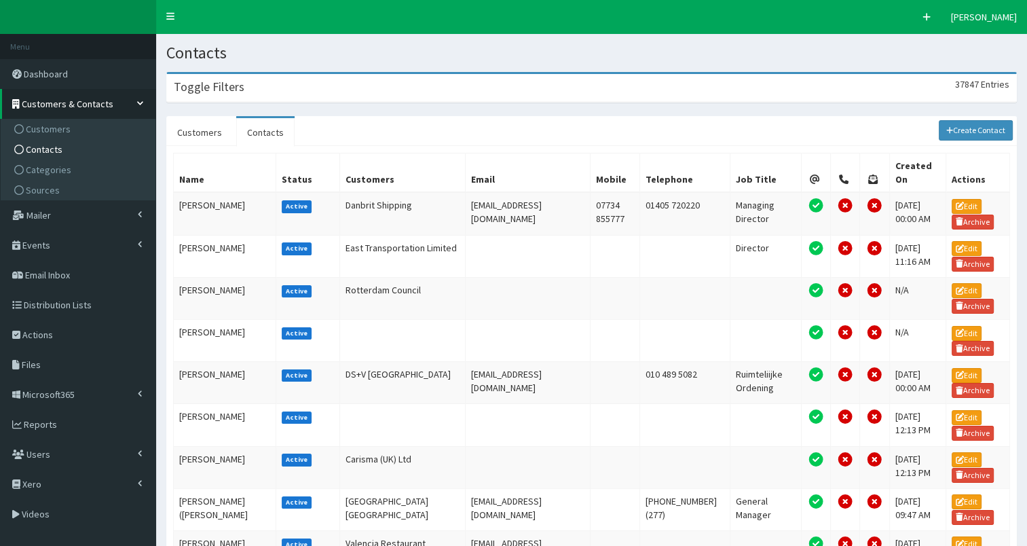
click at [308, 81] on div "Toggle Filters 37847 Entries" at bounding box center [591, 88] width 849 height 28
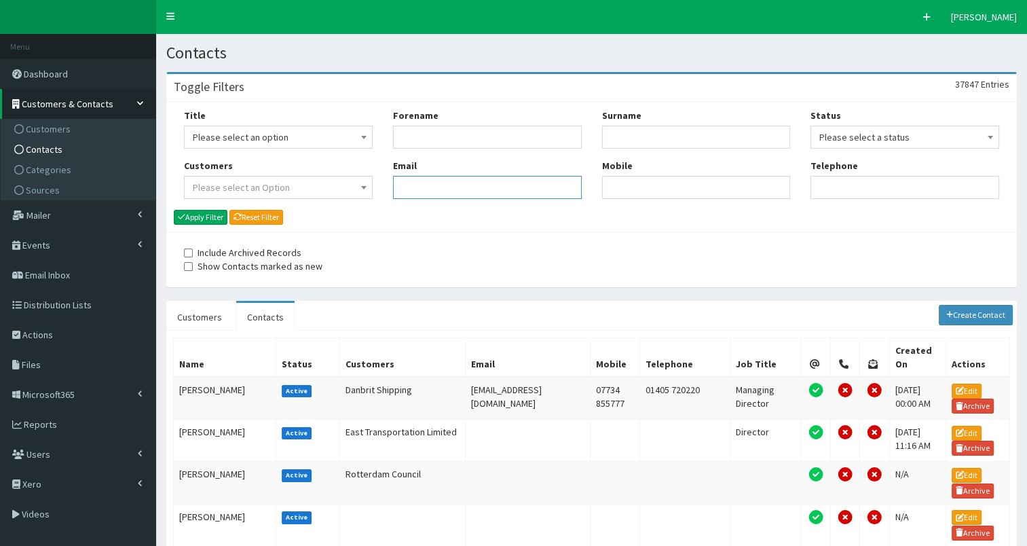
click at [452, 190] on input "Email" at bounding box center [487, 187] width 189 height 23
paste input "[EMAIL_ADDRESS][DOMAIN_NAME]"
type input "[EMAIL_ADDRESS][DOMAIN_NAME]"
click at [192, 216] on button "Apply Filter" at bounding box center [201, 217] width 54 height 15
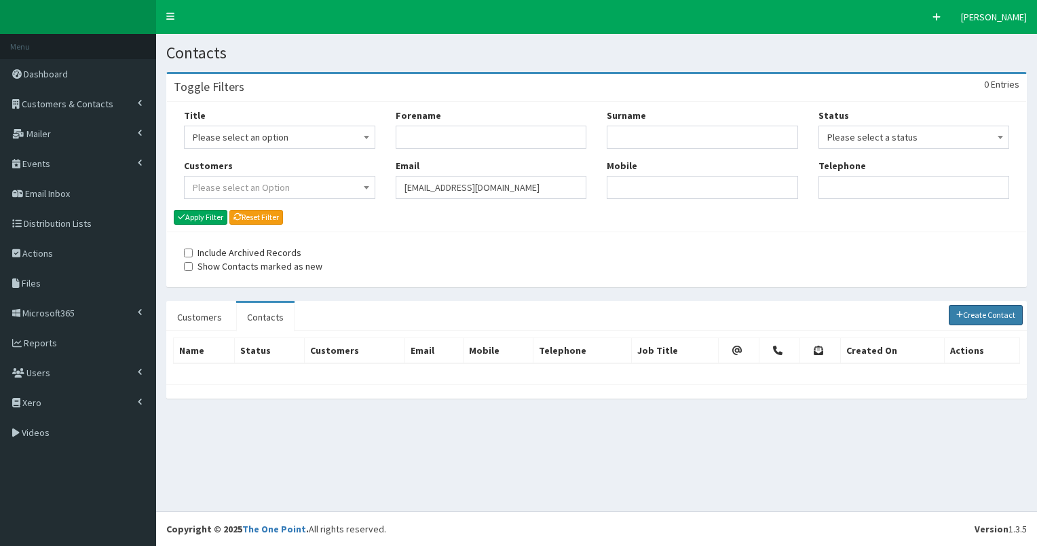
click at [980, 311] on link "Create Contact" at bounding box center [986, 315] width 75 height 20
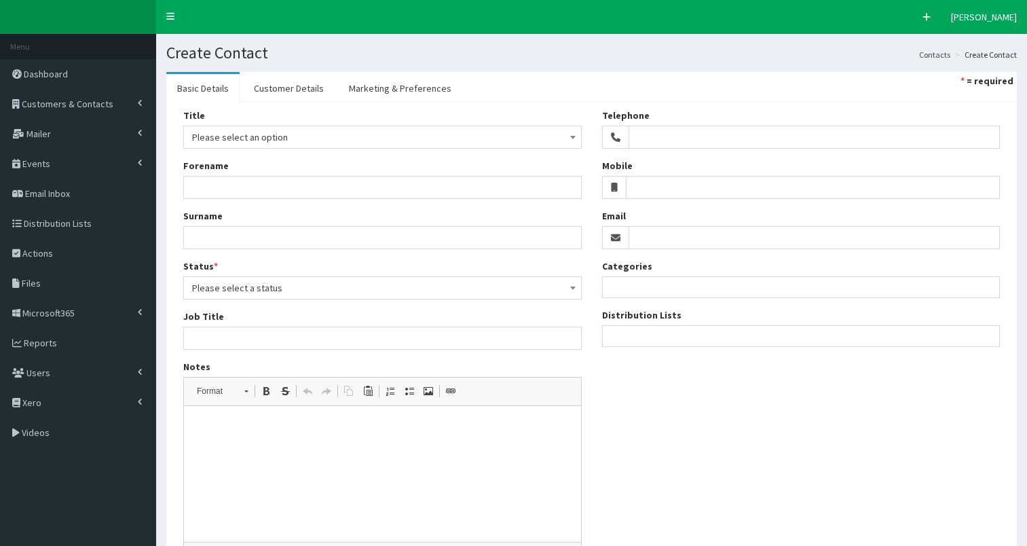
select select
click at [684, 228] on input "Email" at bounding box center [814, 237] width 372 height 23
paste input "[EMAIL_ADDRESS][DOMAIN_NAME]"
type input "Abi.bell@hullcc.gov.uk"
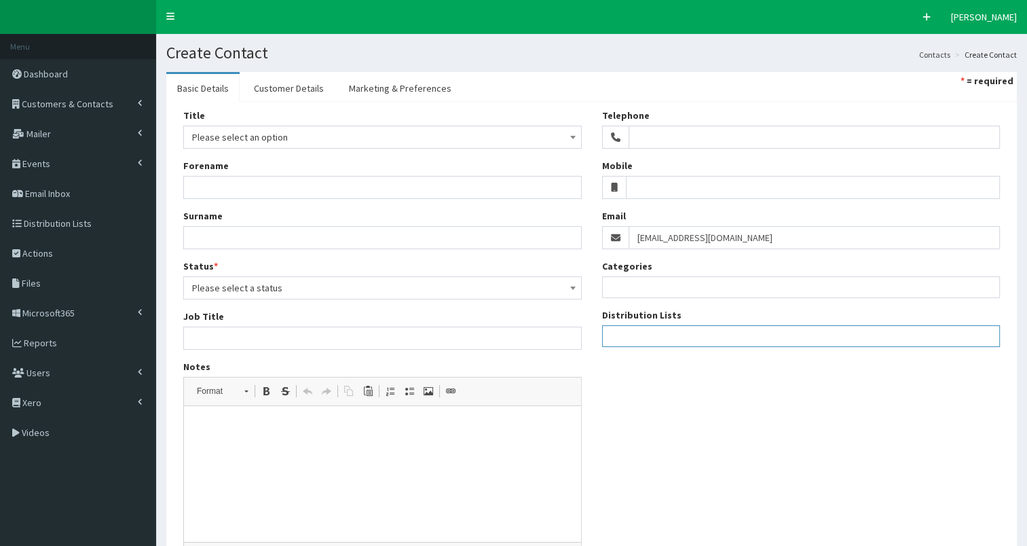
click at [647, 331] on ul at bounding box center [801, 334] width 397 height 17
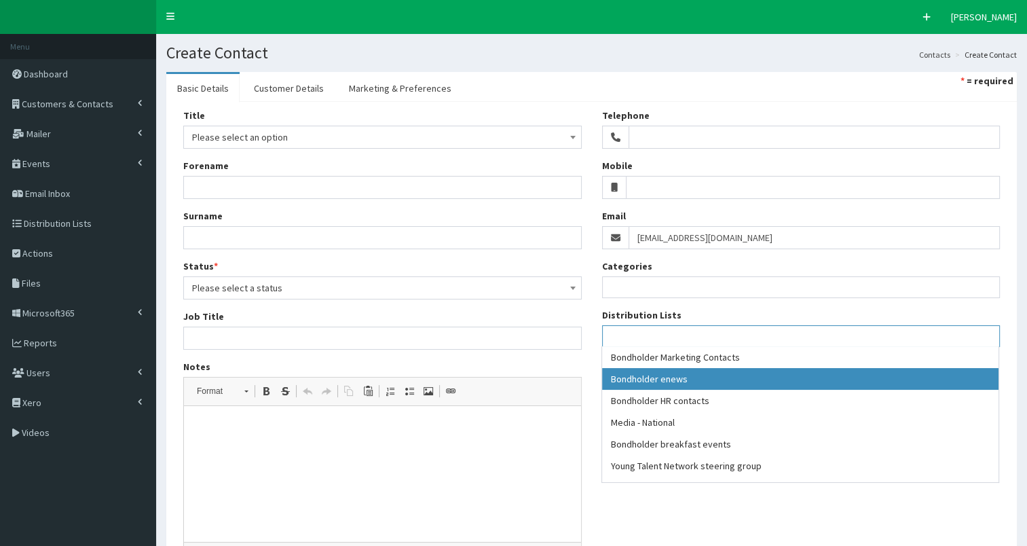
select select "79"
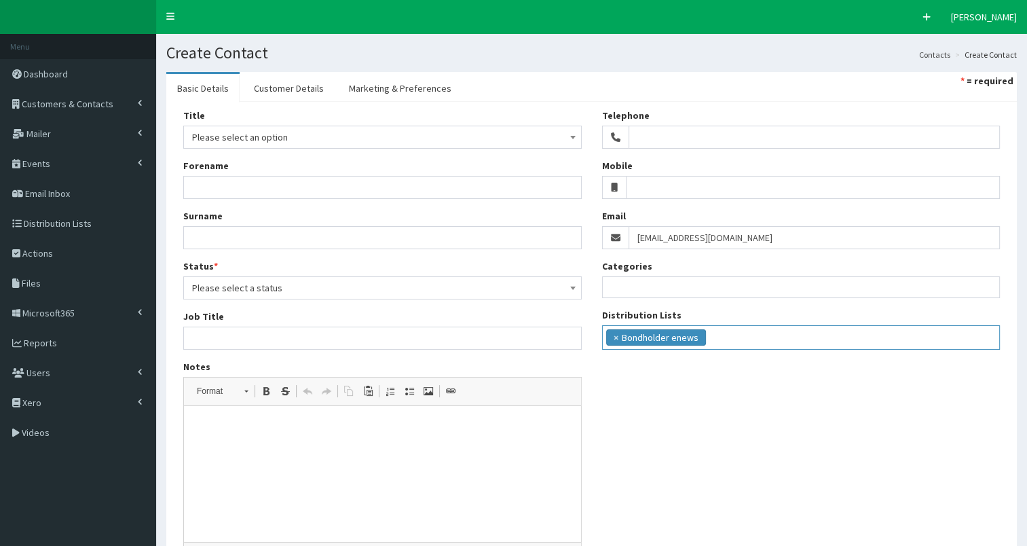
click at [761, 339] on ul "× Bondholder enews" at bounding box center [801, 336] width 397 height 20
click at [864, 344] on ul "× Bondholder enews × Bondholder breakfast events" at bounding box center [801, 336] width 397 height 20
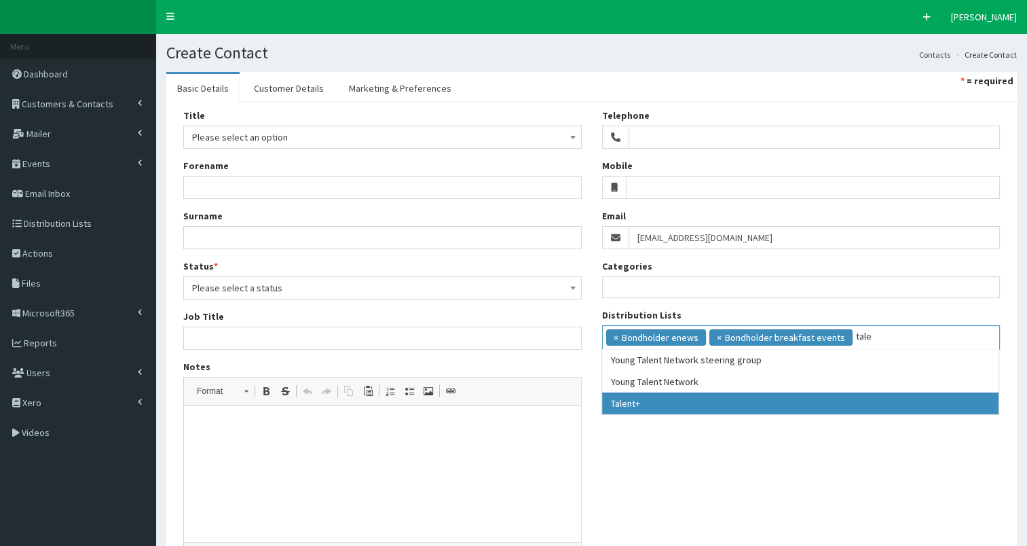
type input "tale"
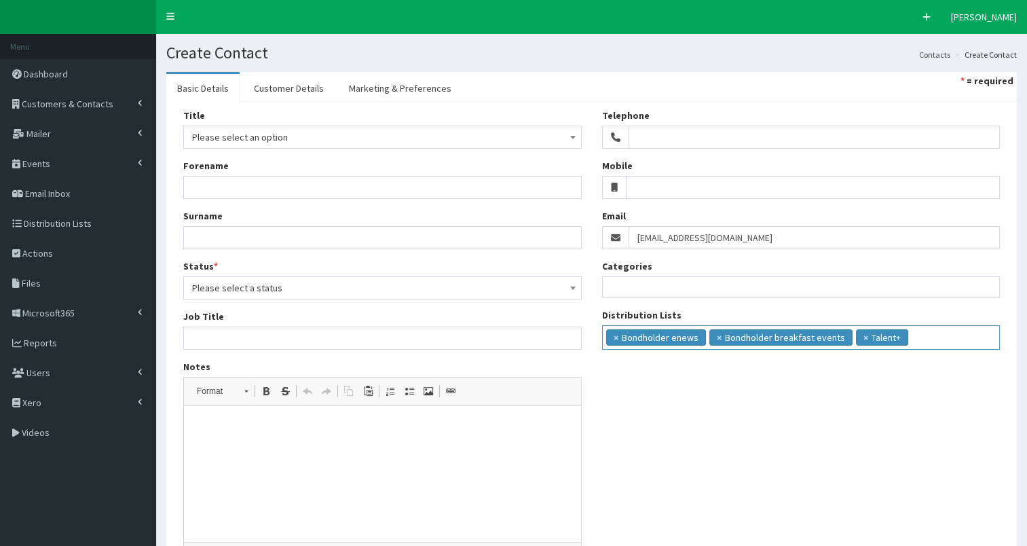
click at [932, 331] on input "search" at bounding box center [929, 336] width 36 height 14
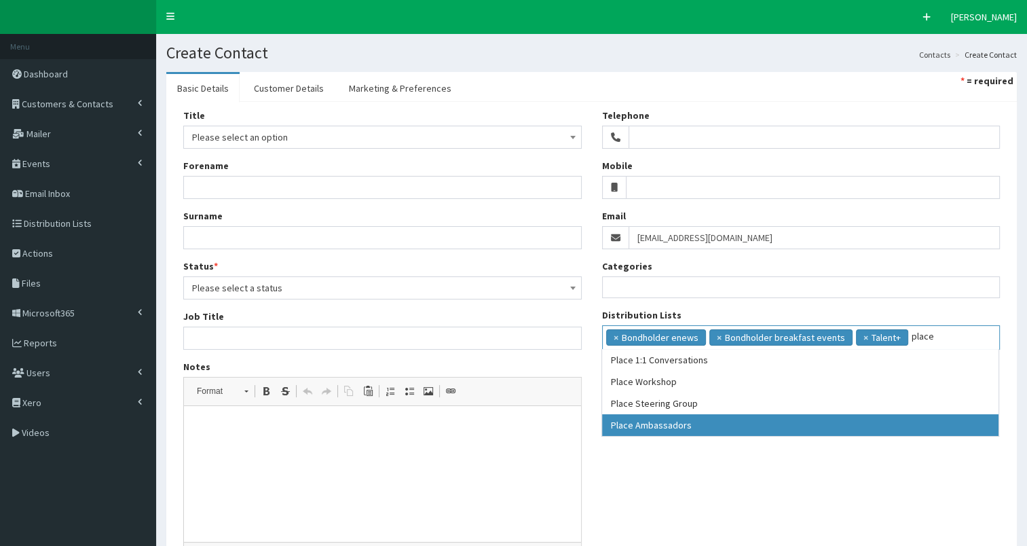
type input "place"
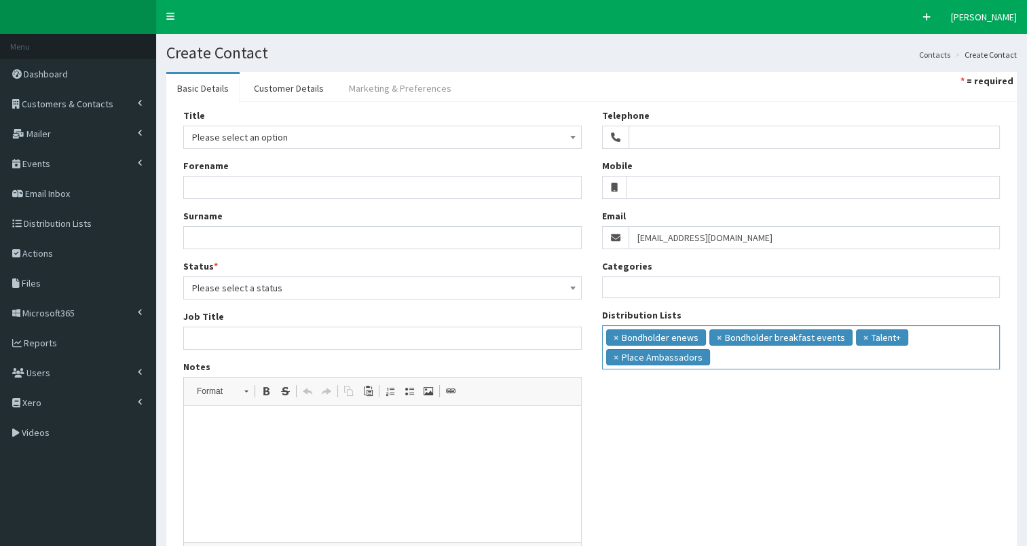
click at [425, 89] on link "Marketing & Preferences" at bounding box center [400, 88] width 124 height 28
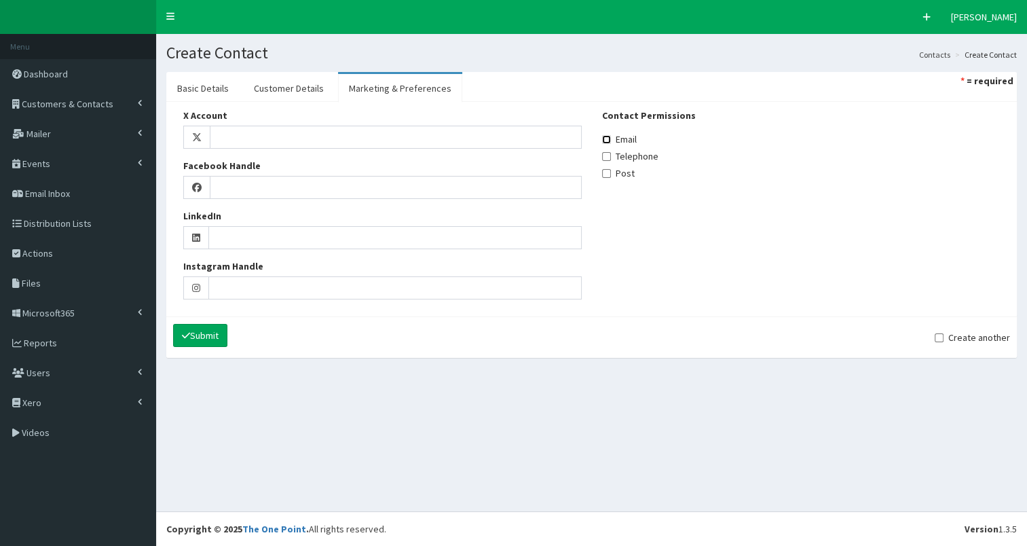
click at [609, 138] on input "Email" at bounding box center [606, 139] width 9 height 9
checkbox input "true"
click at [299, 83] on link "Customer Details" at bounding box center [289, 88] width 92 height 28
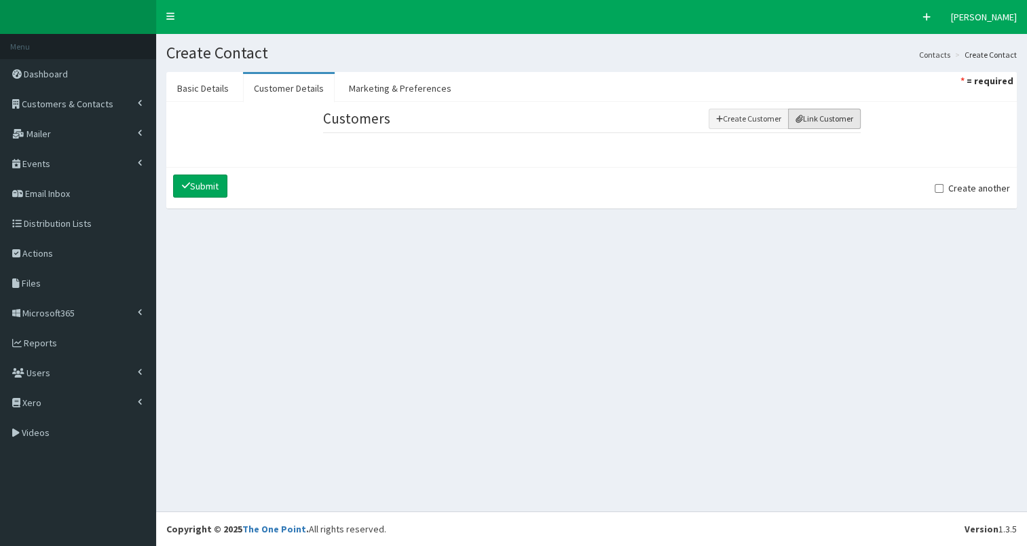
click at [822, 115] on button "Link Customer" at bounding box center [824, 119] width 73 height 20
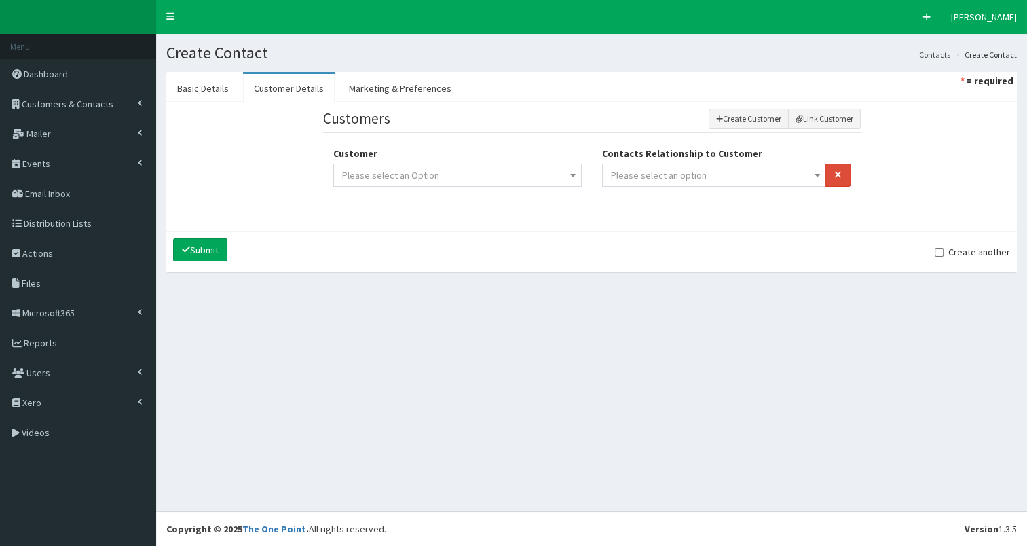
click at [698, 177] on span "Please select an option" at bounding box center [659, 175] width 96 height 12
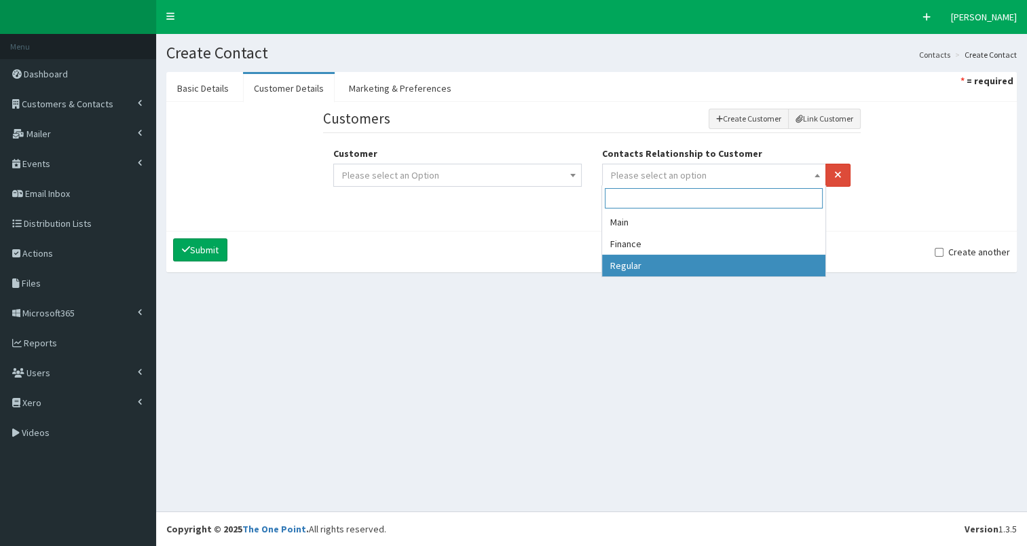
select select "3"
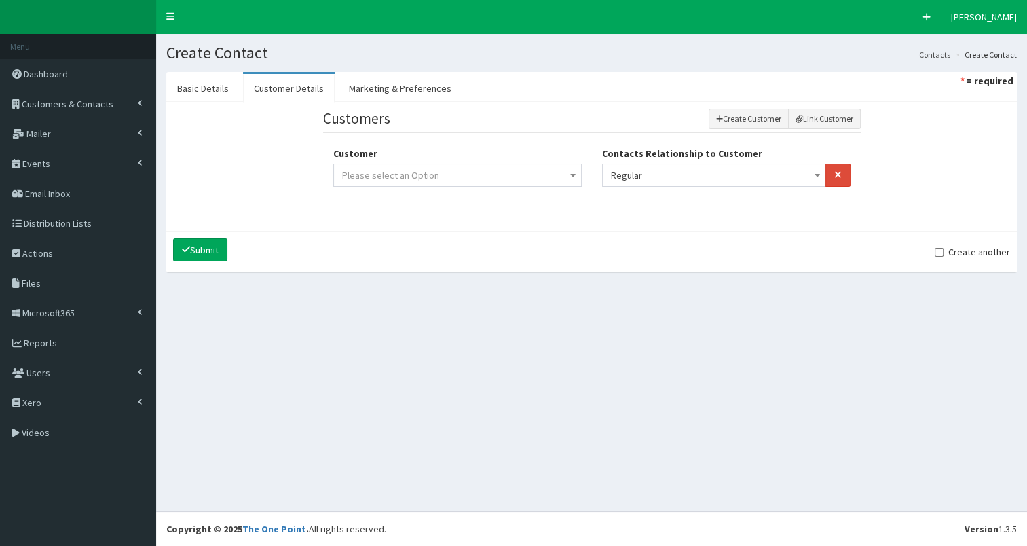
click at [540, 179] on span "Please select an Option" at bounding box center [457, 175] width 231 height 19
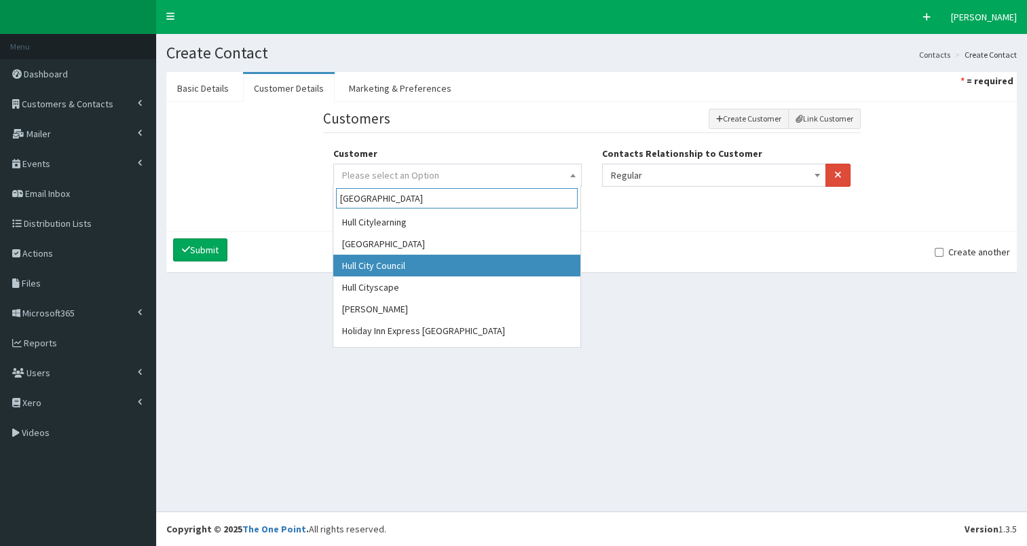
type input "Hull City"
select select "324"
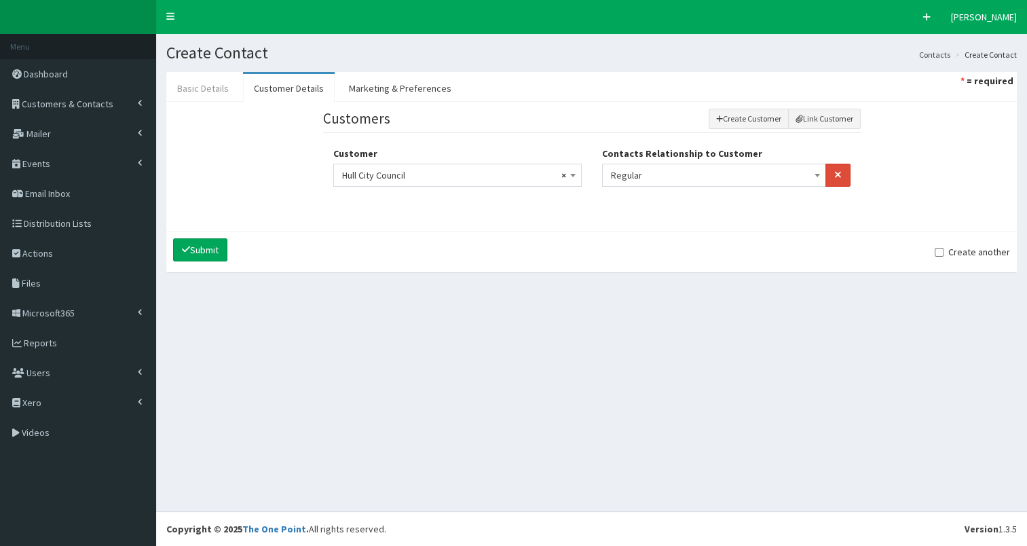
click at [225, 90] on link "Basic Details" at bounding box center [202, 88] width 73 height 28
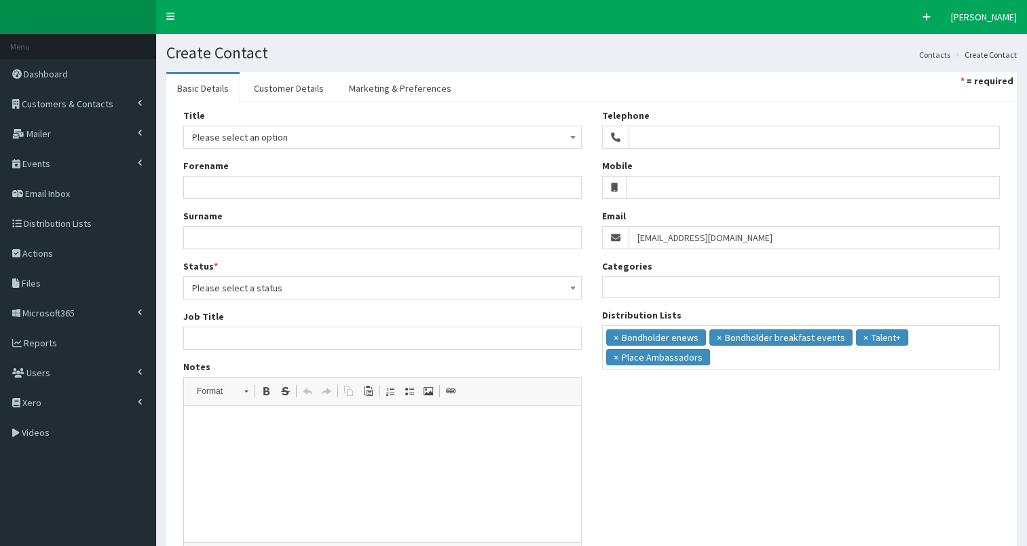
click at [230, 134] on span "Please select an option" at bounding box center [382, 137] width 381 height 19
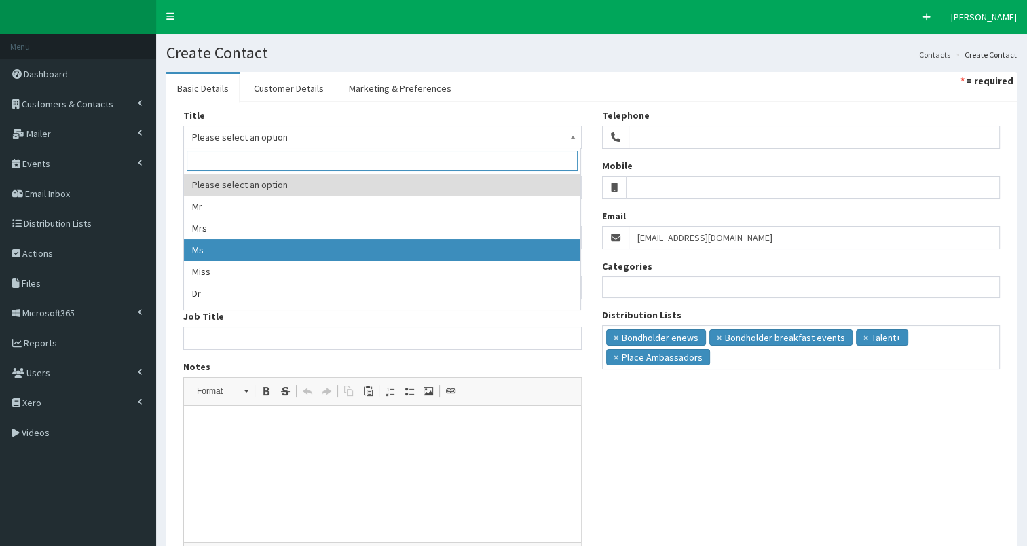
select select "3"
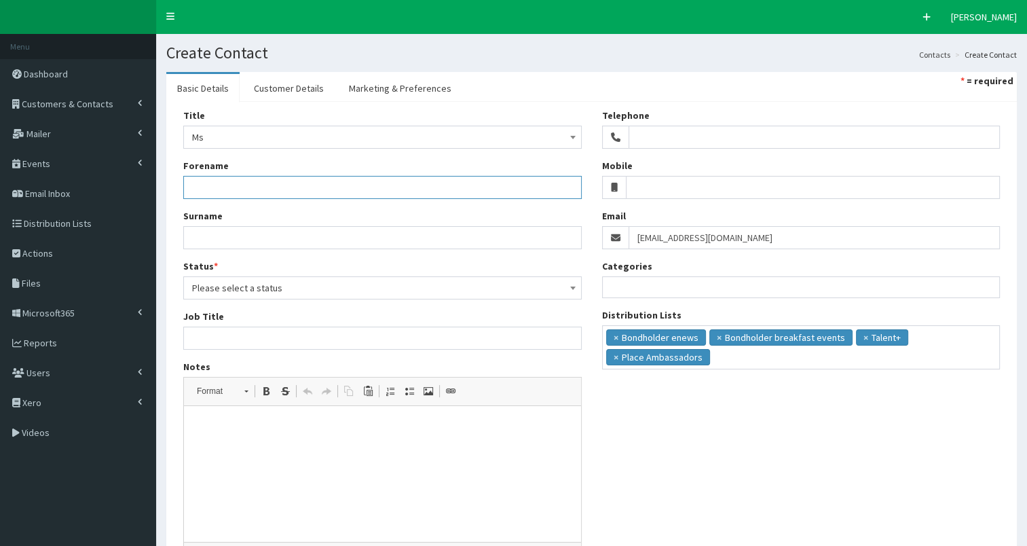
click at [218, 176] on input "Forename" at bounding box center [382, 187] width 398 height 23
type input "Abi"
click at [193, 235] on input "Surname" at bounding box center [382, 237] width 398 height 23
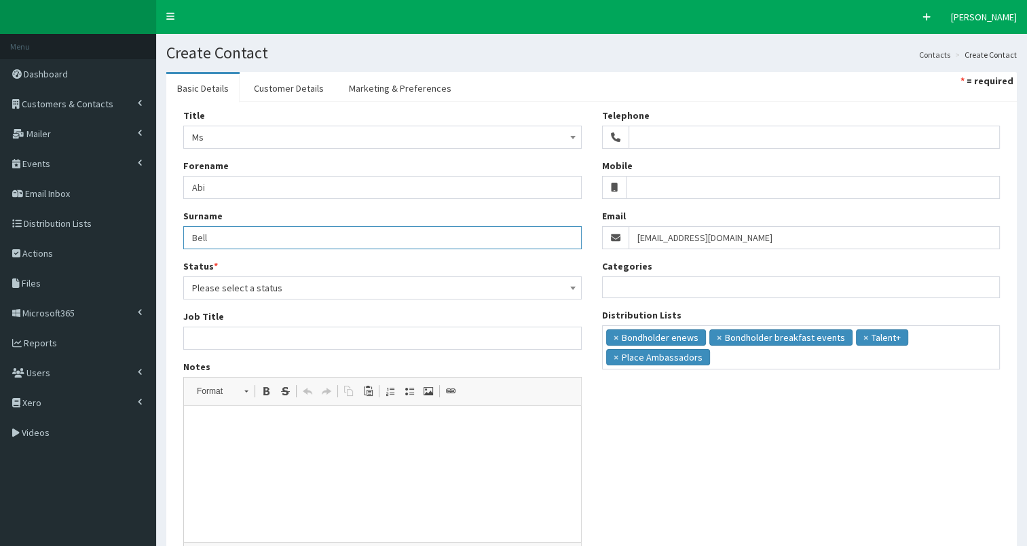
type input "Bell"
click at [219, 282] on span "Please select a status" at bounding box center [382, 287] width 381 height 19
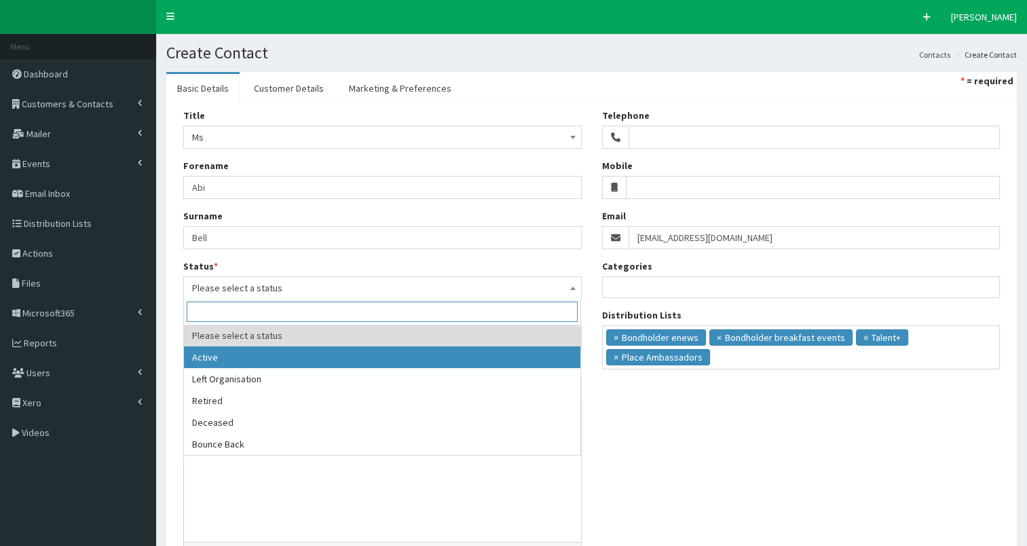
select select "1"
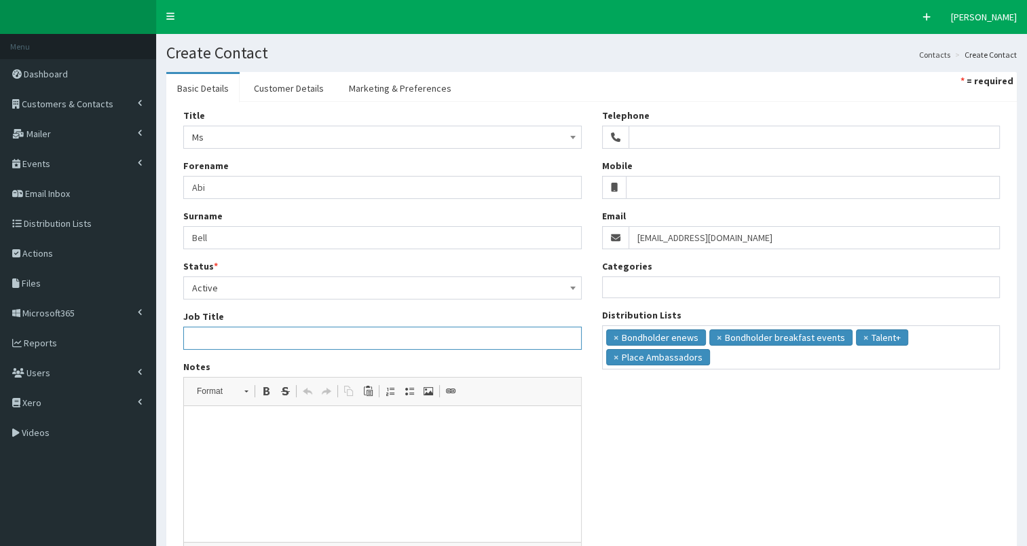
click at [231, 328] on input "Job Title" at bounding box center [382, 337] width 398 height 23
paste input "Volunteer Programme Manager"
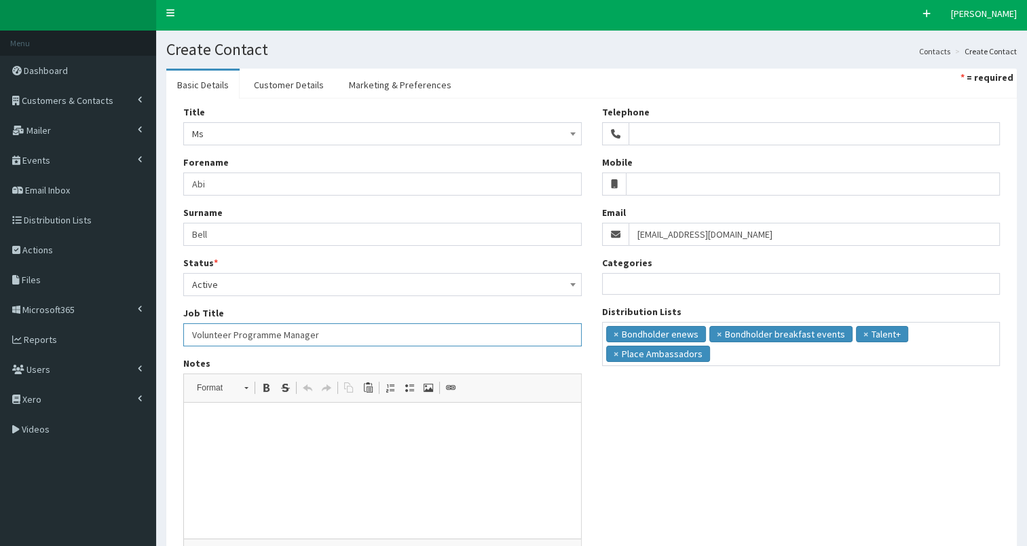
scroll to position [6, 0]
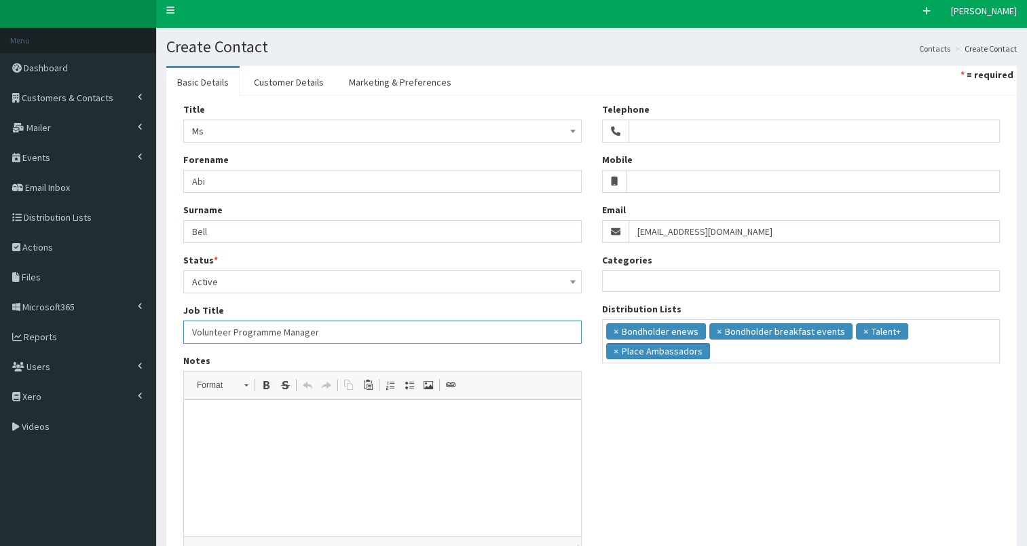
type input "Volunteer Programme Manager"
drag, startPoint x: 636, startPoint y: 225, endPoint x: 823, endPoint y: 199, distance: 188.5
click at [823, 199] on div "Telephone Mobile Email Abi.bell@hullcc.gov.uk Categories Humber Stakeholders Hu…" at bounding box center [801, 237] width 419 height 271
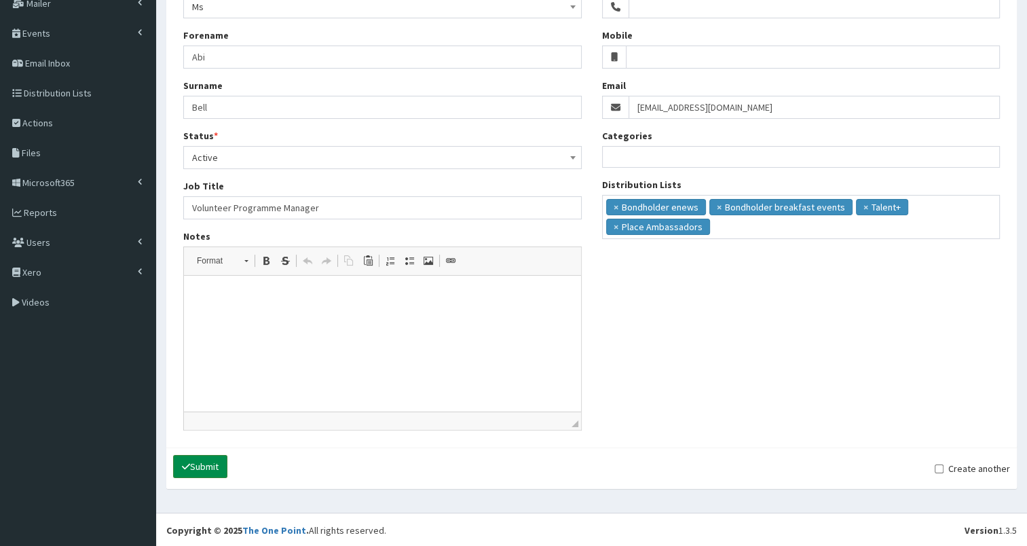
click at [216, 467] on button "Submit" at bounding box center [200, 466] width 54 height 23
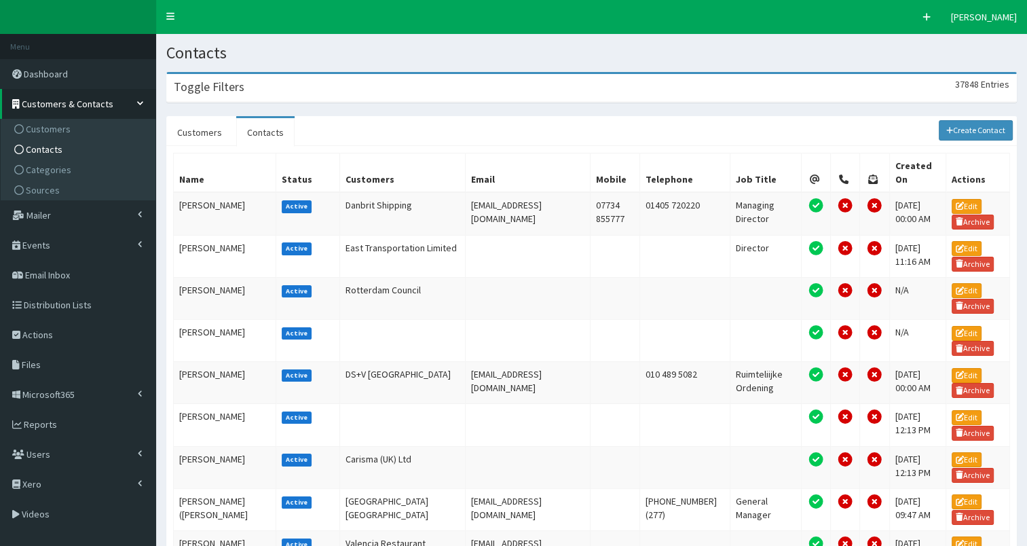
click at [270, 88] on div "Toggle Filters 37848 Entries" at bounding box center [591, 88] width 849 height 28
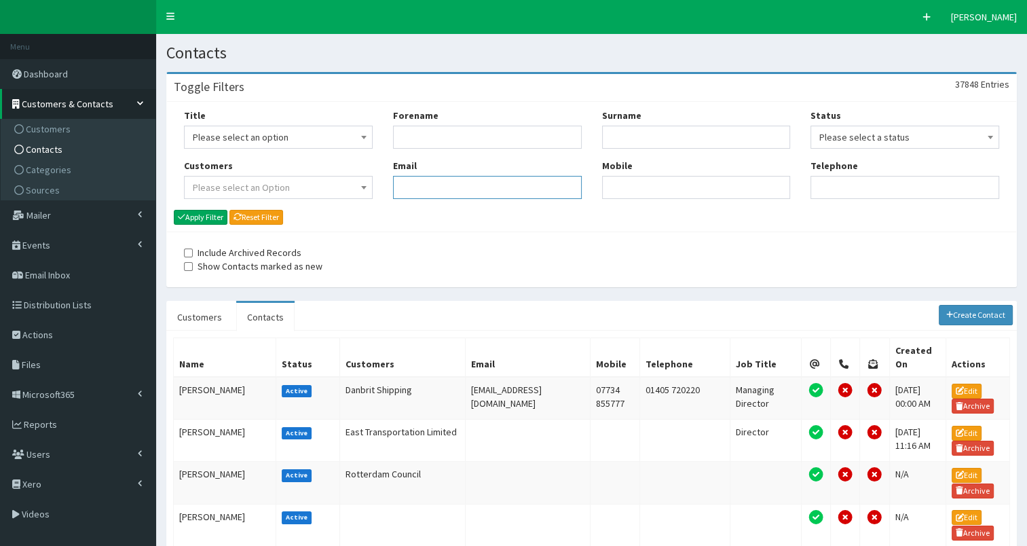
click at [402, 180] on input "Email" at bounding box center [487, 187] width 189 height 23
paste input "[EMAIL_ADDRESS][DOMAIN_NAME]"
type input "[EMAIL_ADDRESS][DOMAIN_NAME]"
click at [197, 217] on button "Apply Filter" at bounding box center [201, 217] width 54 height 15
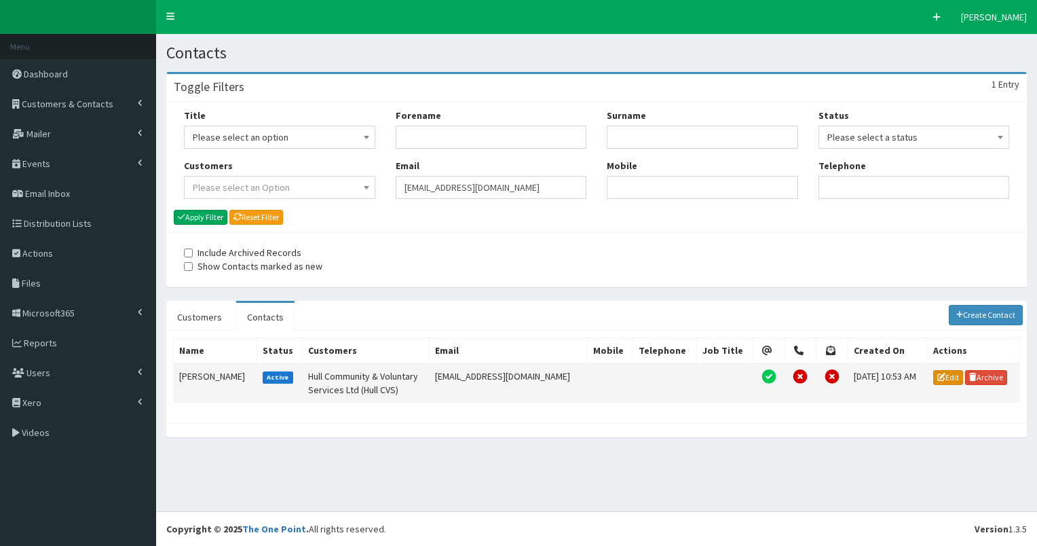
click at [937, 373] on icon at bounding box center [941, 377] width 8 height 8
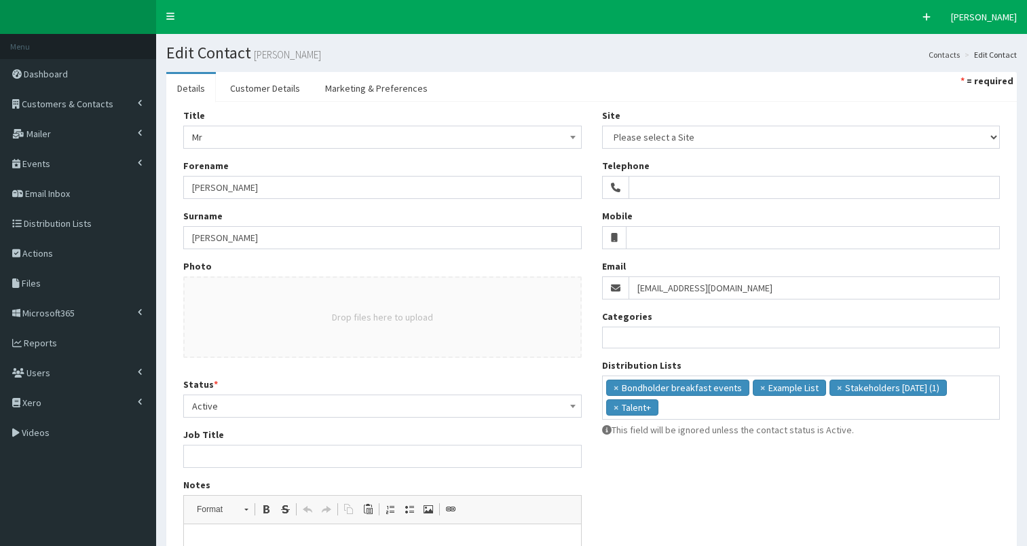
select select
click at [687, 410] on ul "× Bondholder breakfast events × Example List × Stakeholders [DATE] (1) × Talent+" at bounding box center [801, 395] width 397 height 39
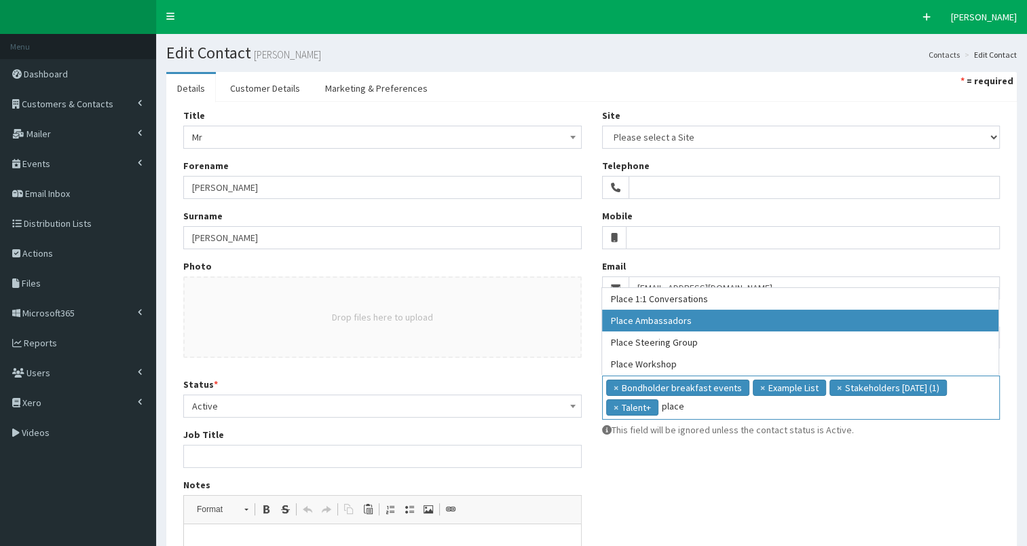
type input "place"
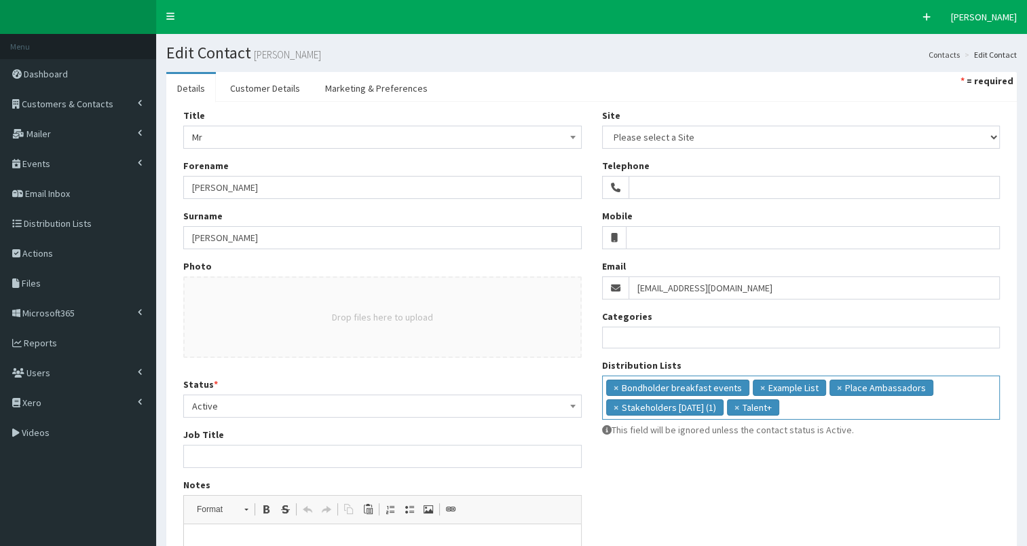
scroll to position [244, 0]
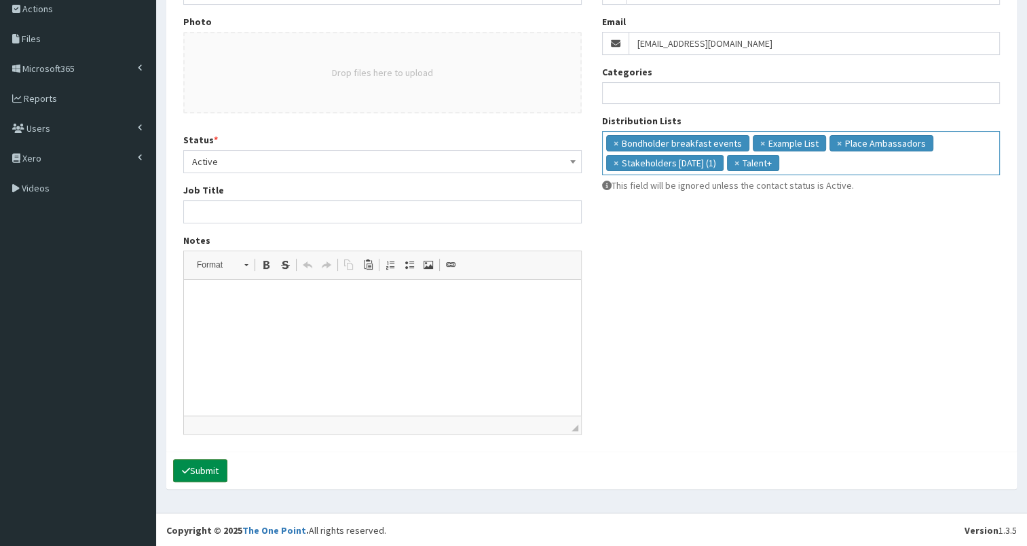
click at [197, 467] on button "Submit" at bounding box center [200, 470] width 54 height 23
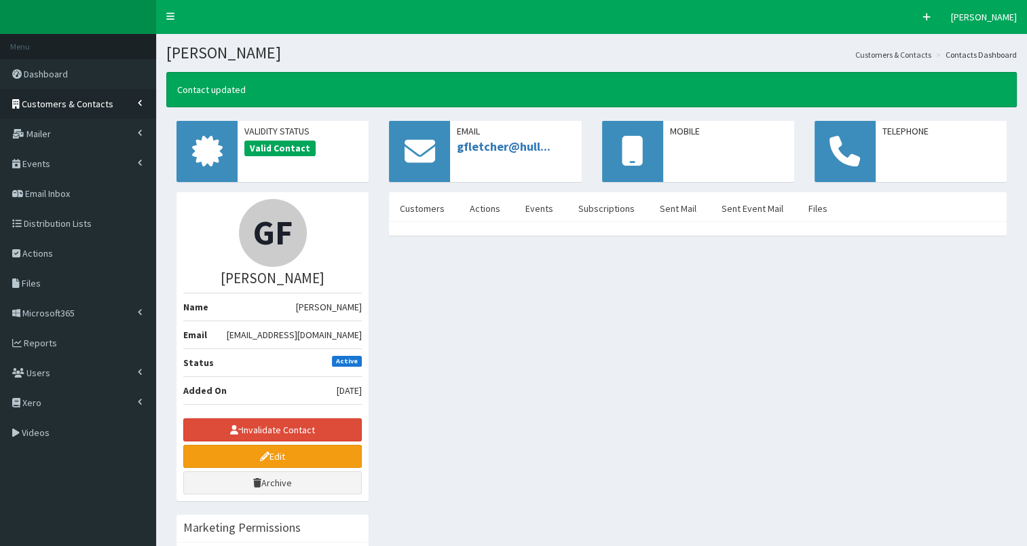
click at [84, 104] on span "Customers & Contacts" at bounding box center [68, 104] width 92 height 12
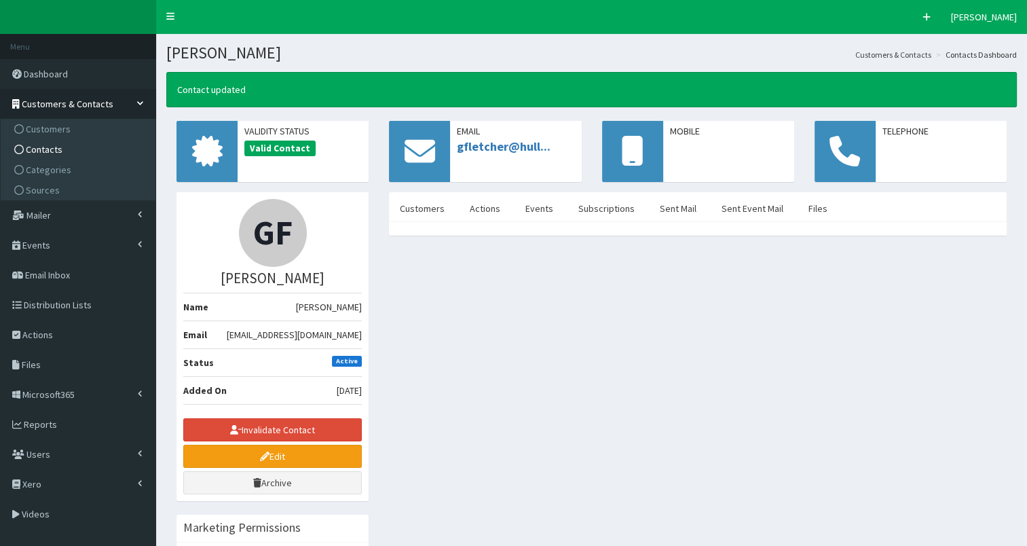
click at [88, 149] on link "Contacts" at bounding box center [79, 149] width 151 height 20
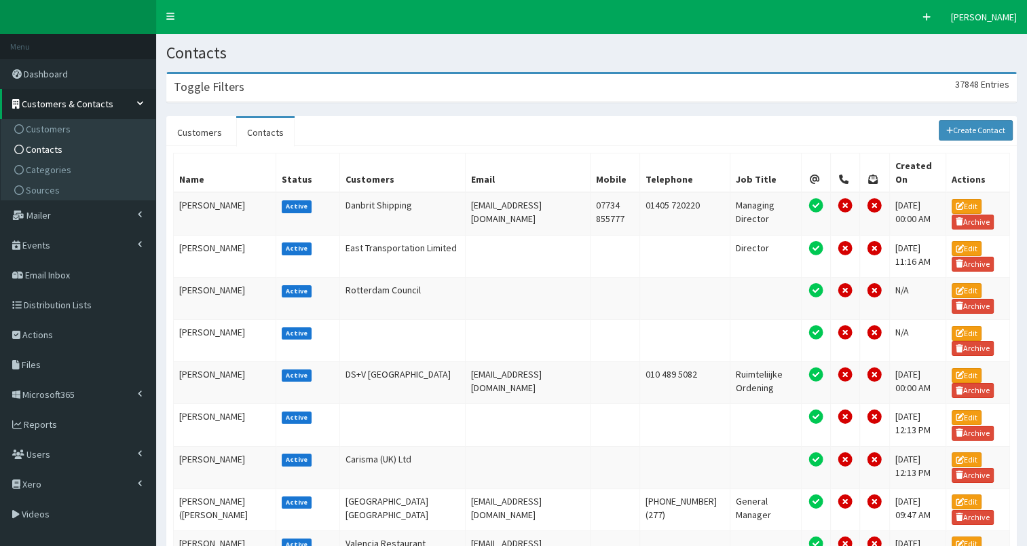
click at [277, 92] on div "Toggle Filters 37848 Entries" at bounding box center [591, 88] width 849 height 28
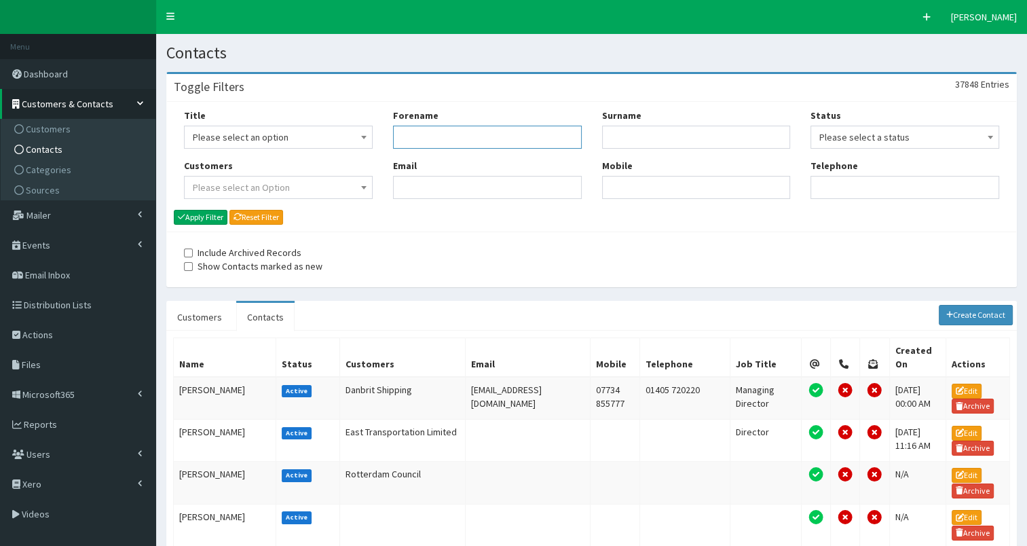
click at [428, 133] on input "Forename" at bounding box center [487, 137] width 189 height 23
type input "abi"
type input "bell"
click at [206, 217] on button "Apply Filter" at bounding box center [201, 217] width 54 height 15
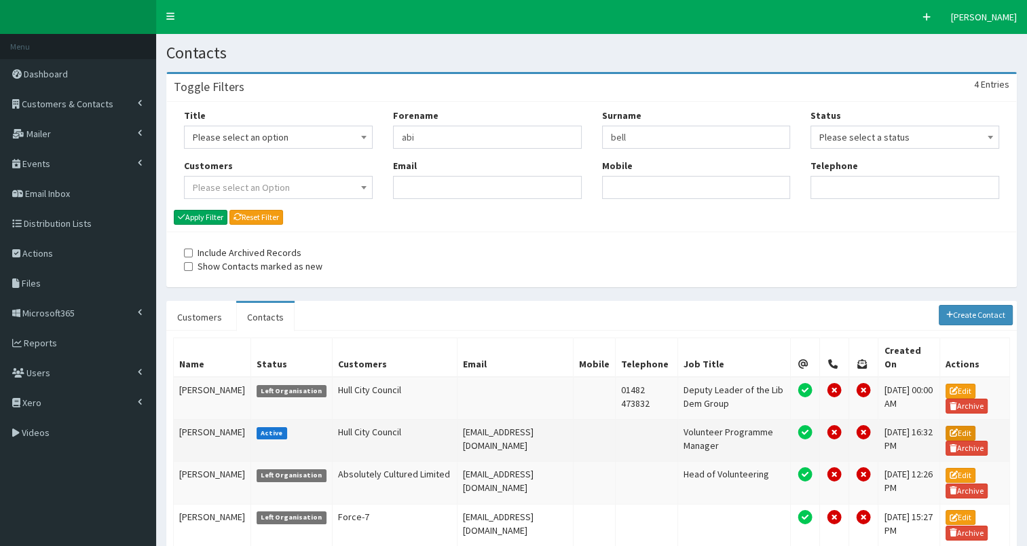
click at [955, 425] on link "Edit" at bounding box center [960, 432] width 30 height 15
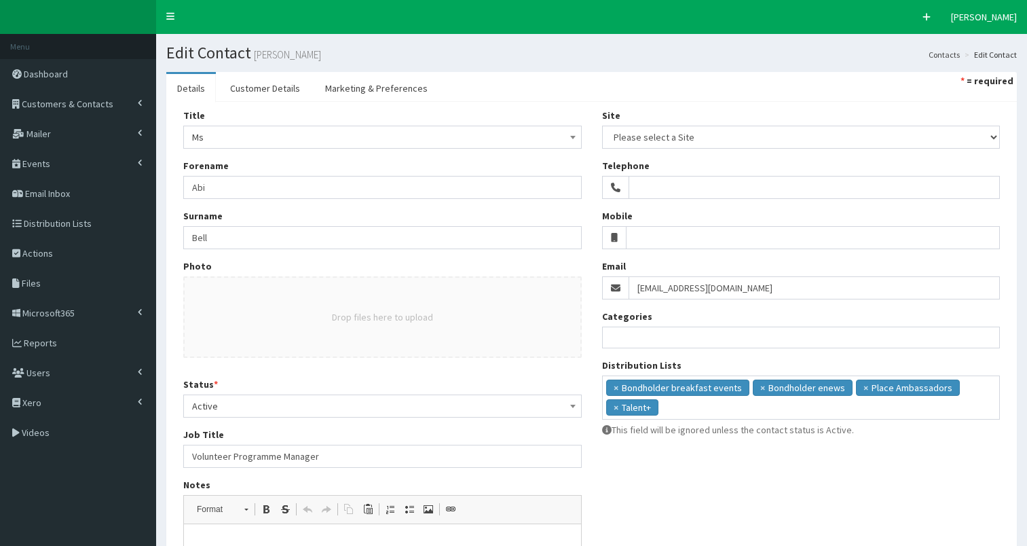
select select
